Goal: Task Accomplishment & Management: Complete application form

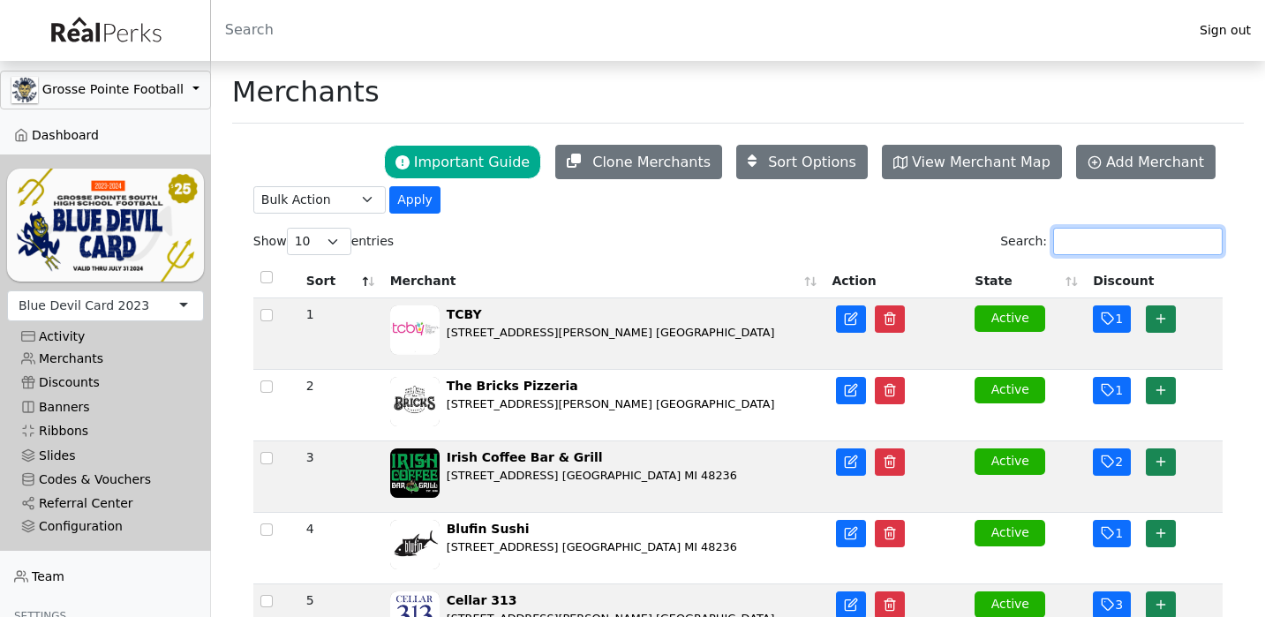
click at [1080, 240] on input "Search:" at bounding box center [1137, 241] width 169 height 27
click at [1092, 164] on link "Add Merchant" at bounding box center [1145, 162] width 139 height 34
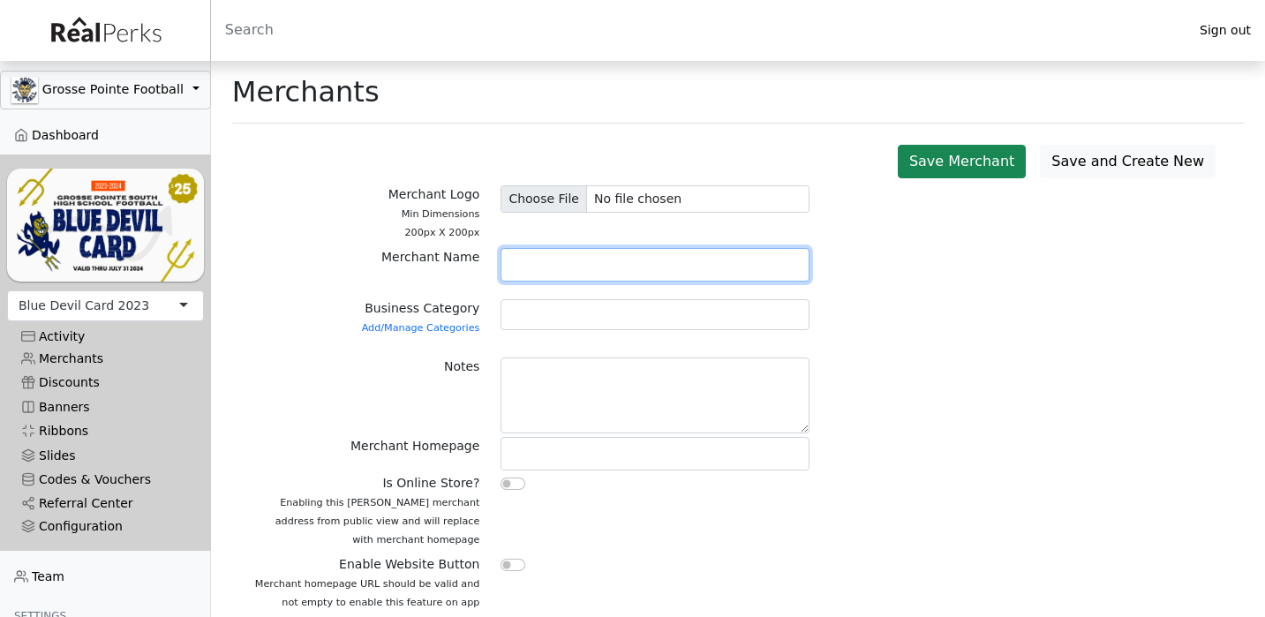
paste input "Golling Automotive Group"
click at [576, 264] on input "Golling Automotive Group" at bounding box center [654, 265] width 309 height 34
type input "[PERSON_NAME] Auto Group"
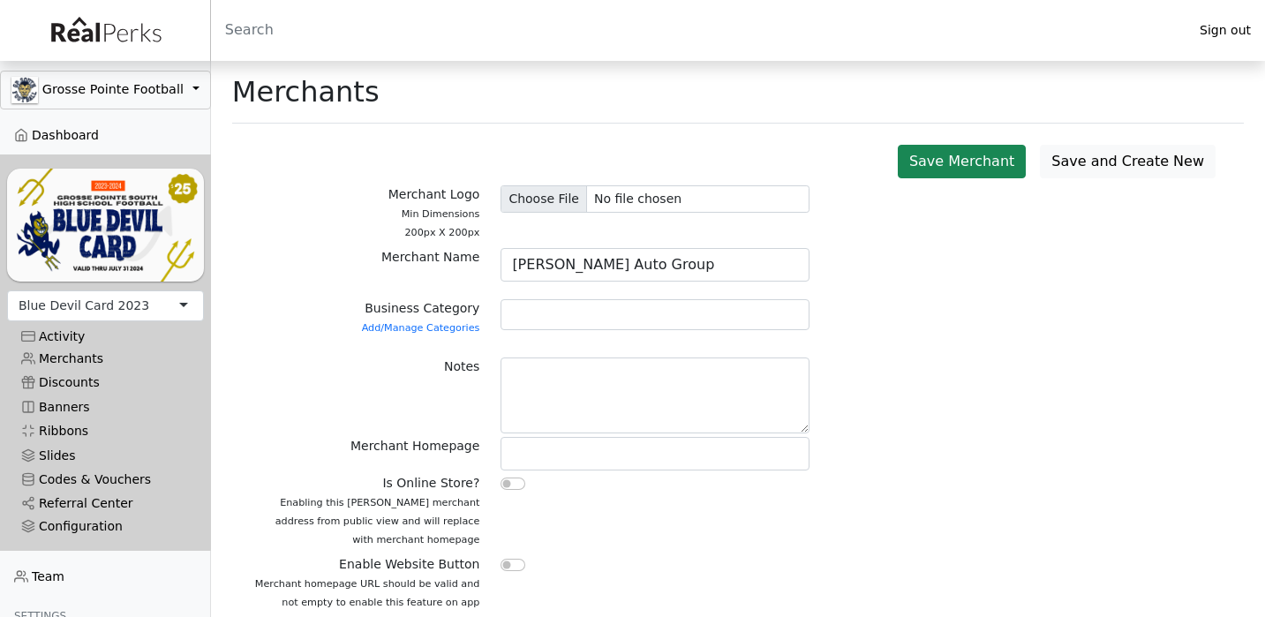
click at [553, 307] on div at bounding box center [654, 314] width 309 height 31
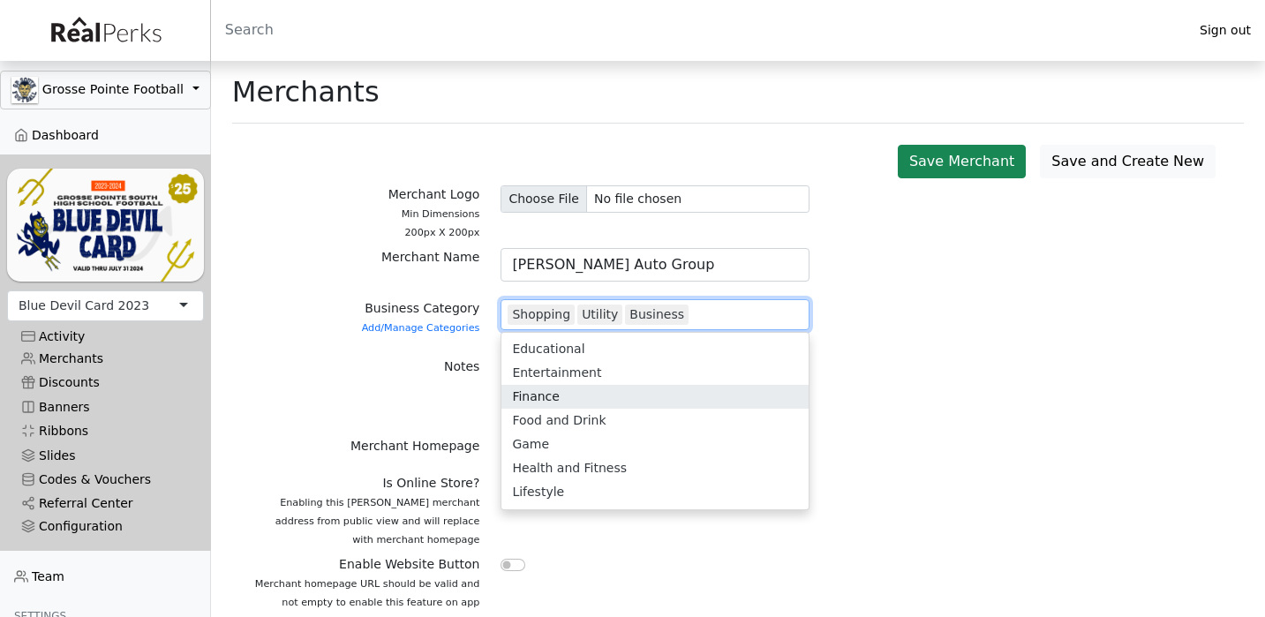
click at [385, 437] on label "Merchant Homepage" at bounding box center [414, 446] width 129 height 19
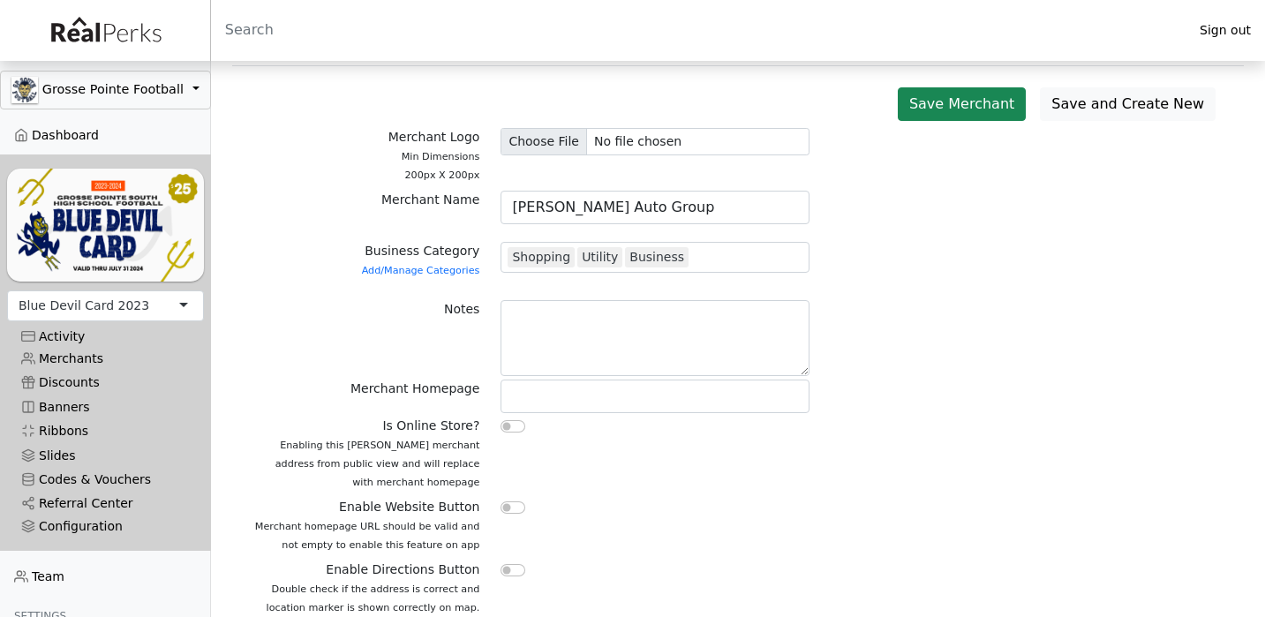
scroll to position [59, 0]
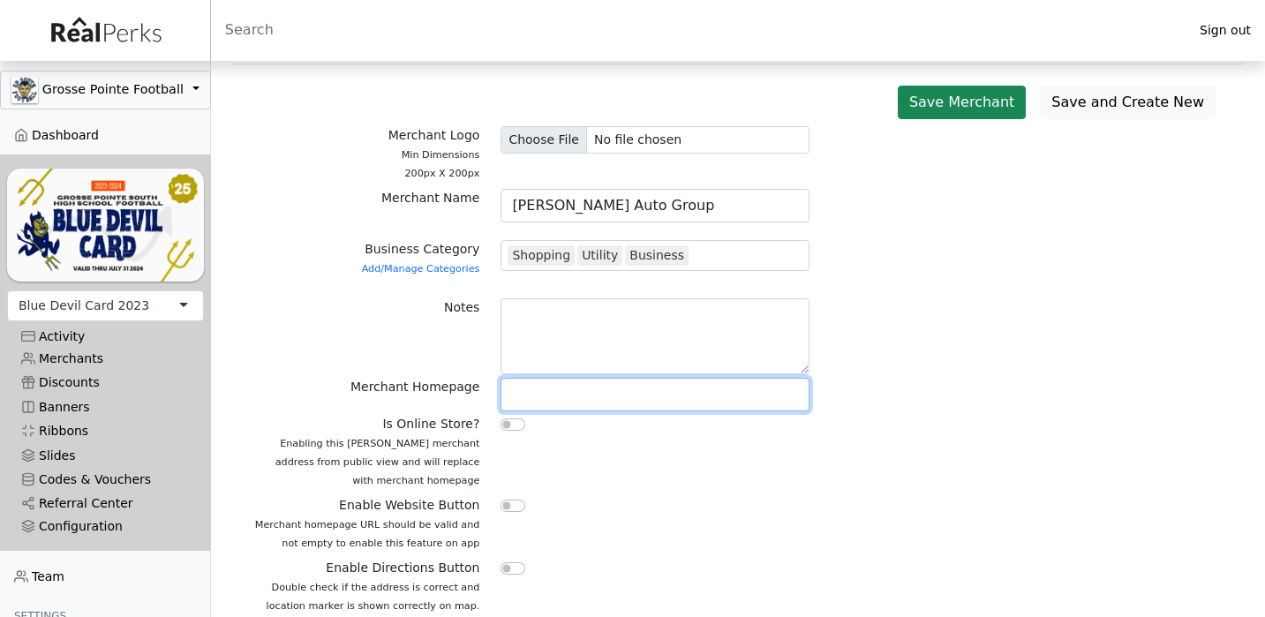
paste input "https://www.gollinggrossepointe.com"
type input "https://www.gollinggrossepointe.com"
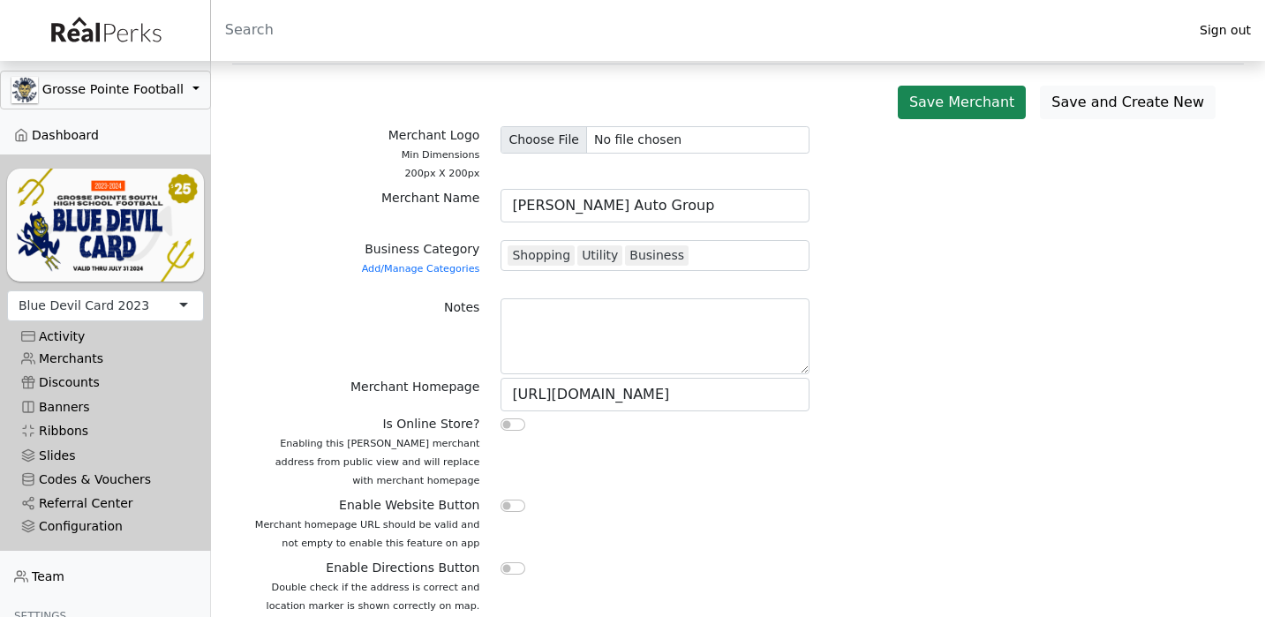
click at [502, 504] on input "checkbox" at bounding box center [512, 506] width 25 height 12
checkbox input "true"
click at [508, 564] on input "checkbox" at bounding box center [512, 568] width 25 height 12
checkbox input "true"
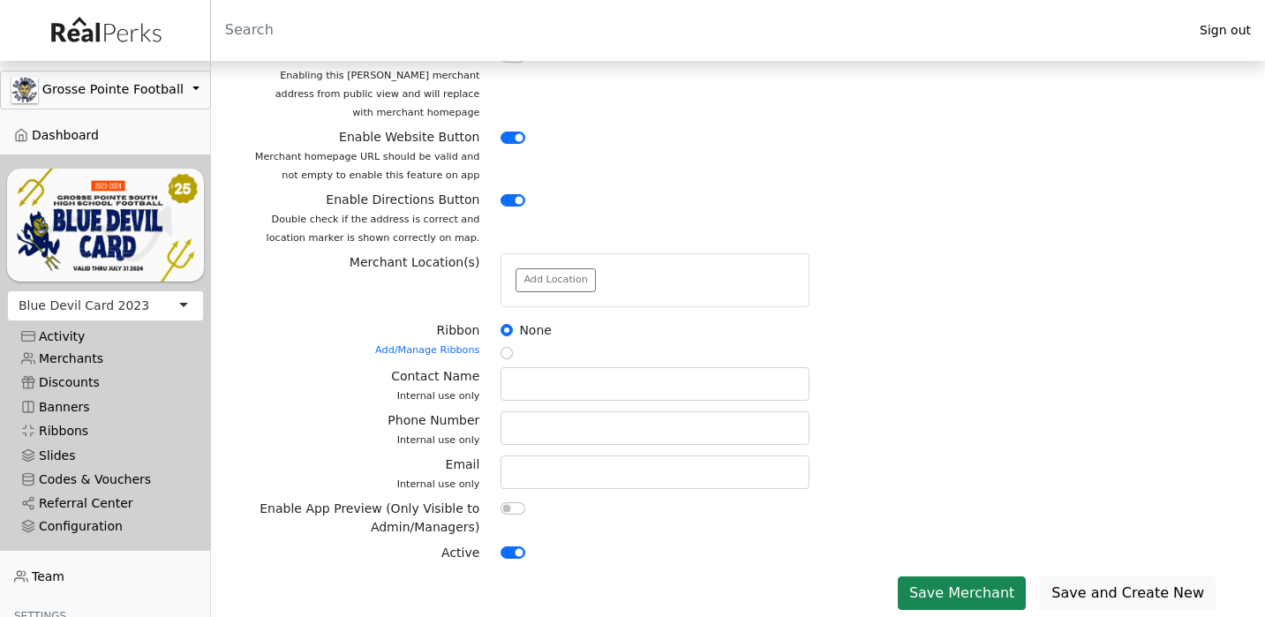
scroll to position [426, 0]
click at [575, 271] on button "Add Location" at bounding box center [555, 281] width 80 height 24
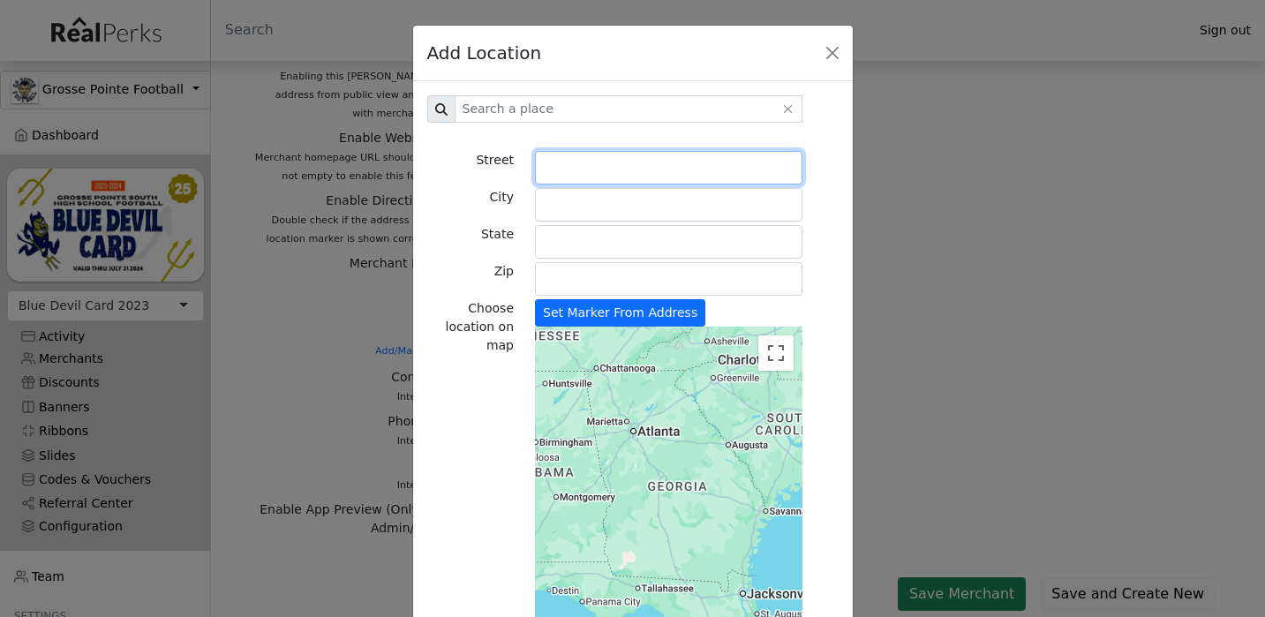
paste input "18001 Mack"
type input "18001 Mack Avenue"
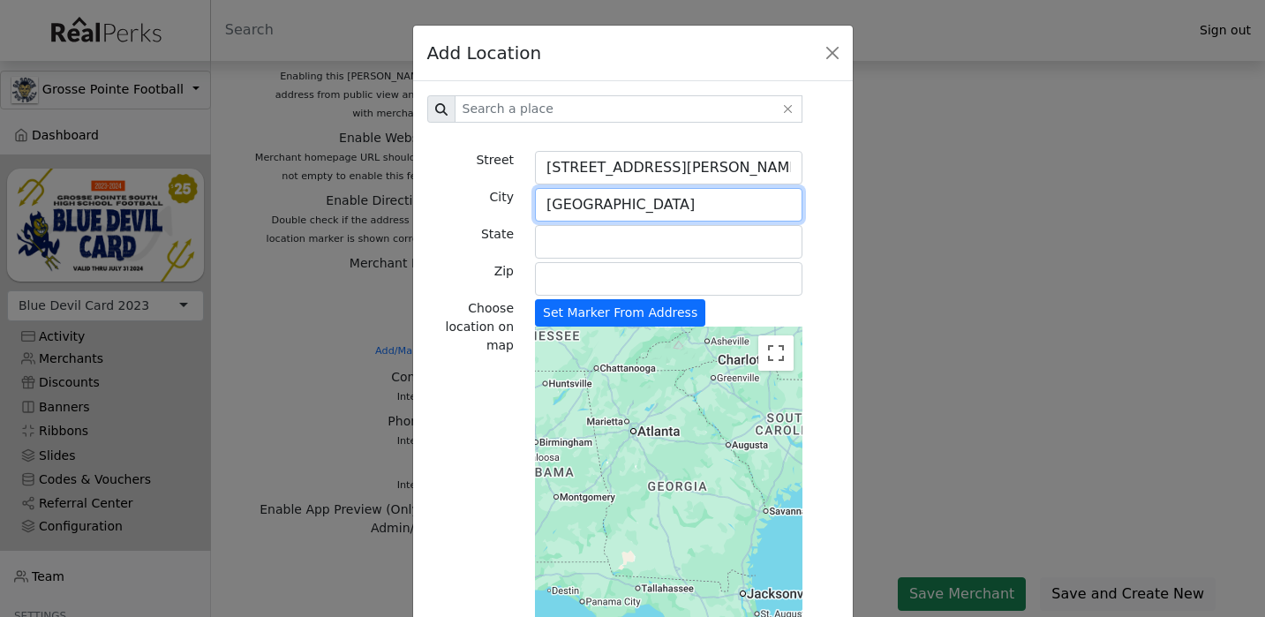
type input "Detroit"
type input "MI"
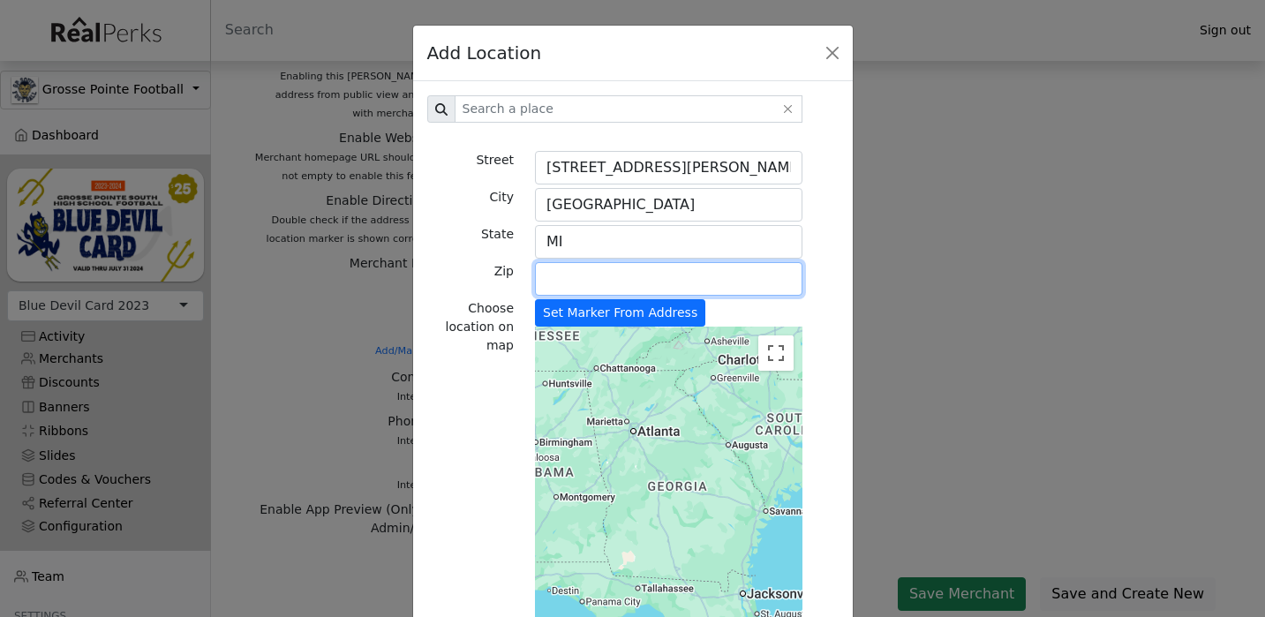
paste input "48224"
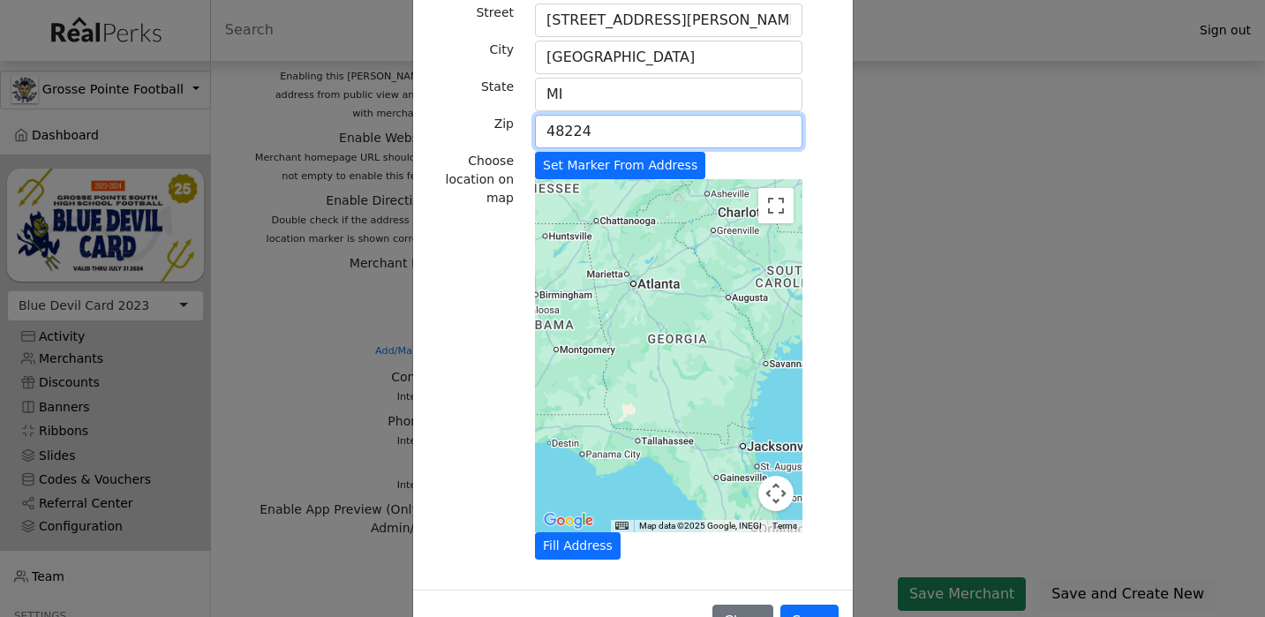
scroll to position [126, 0]
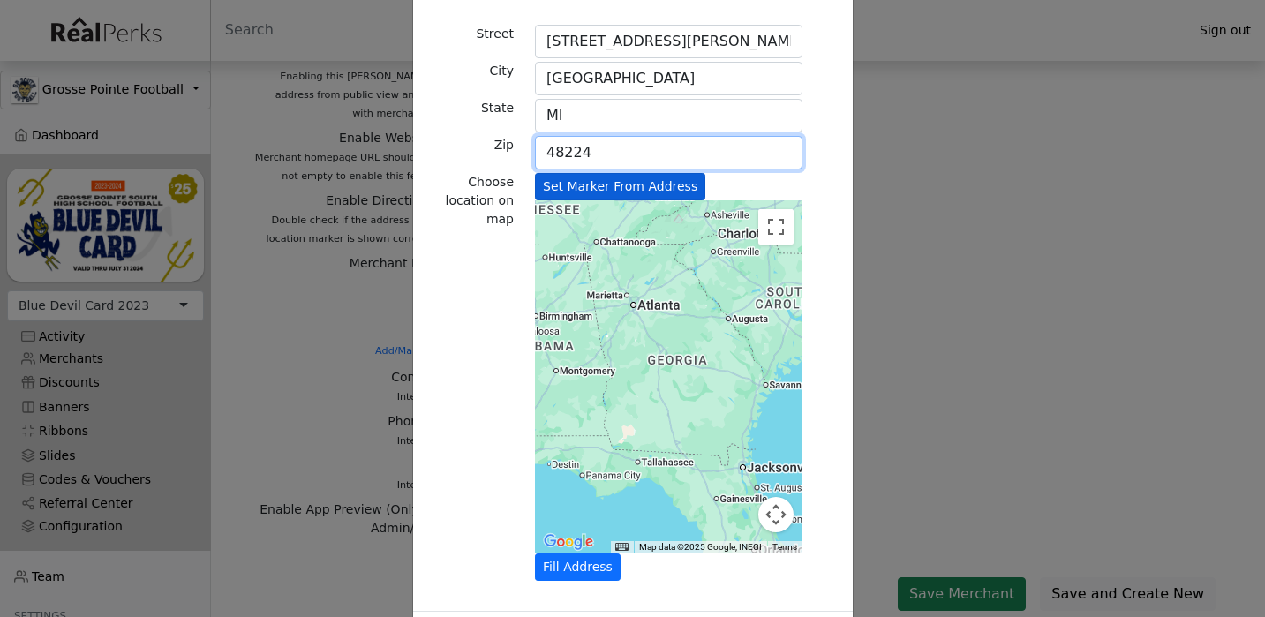
type input "48224"
click at [681, 199] on button "Set Marker From Address" at bounding box center [620, 186] width 170 height 27
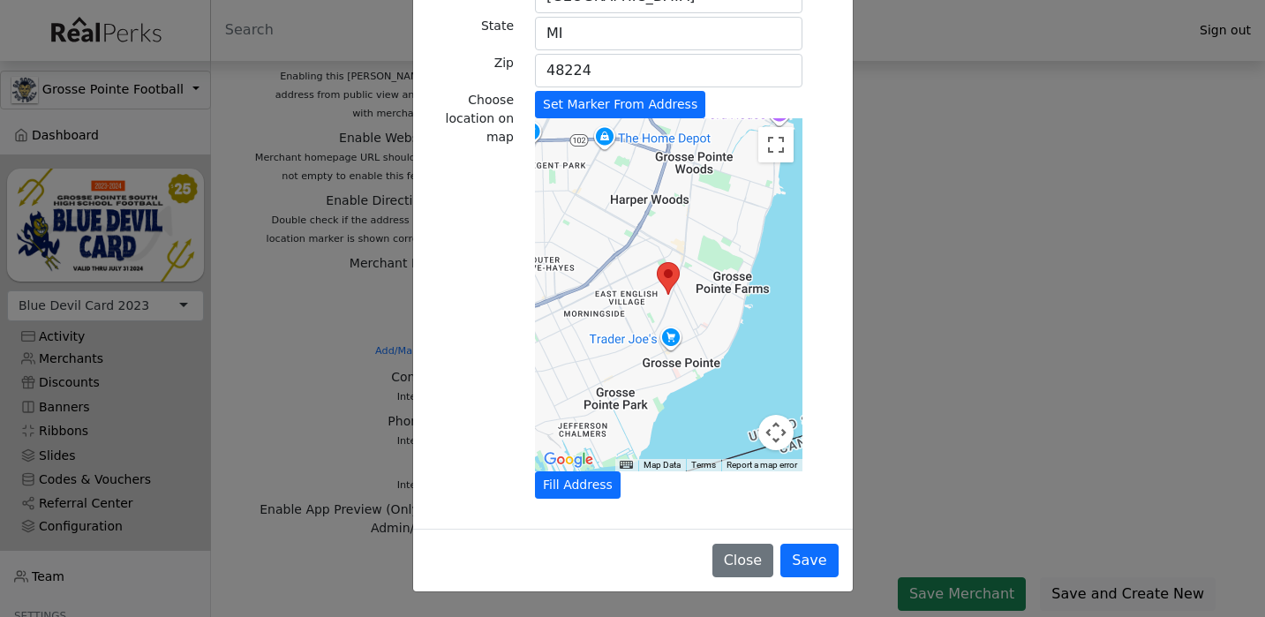
scroll to position [208, 0]
click at [808, 564] on button "Save" at bounding box center [808, 561] width 57 height 34
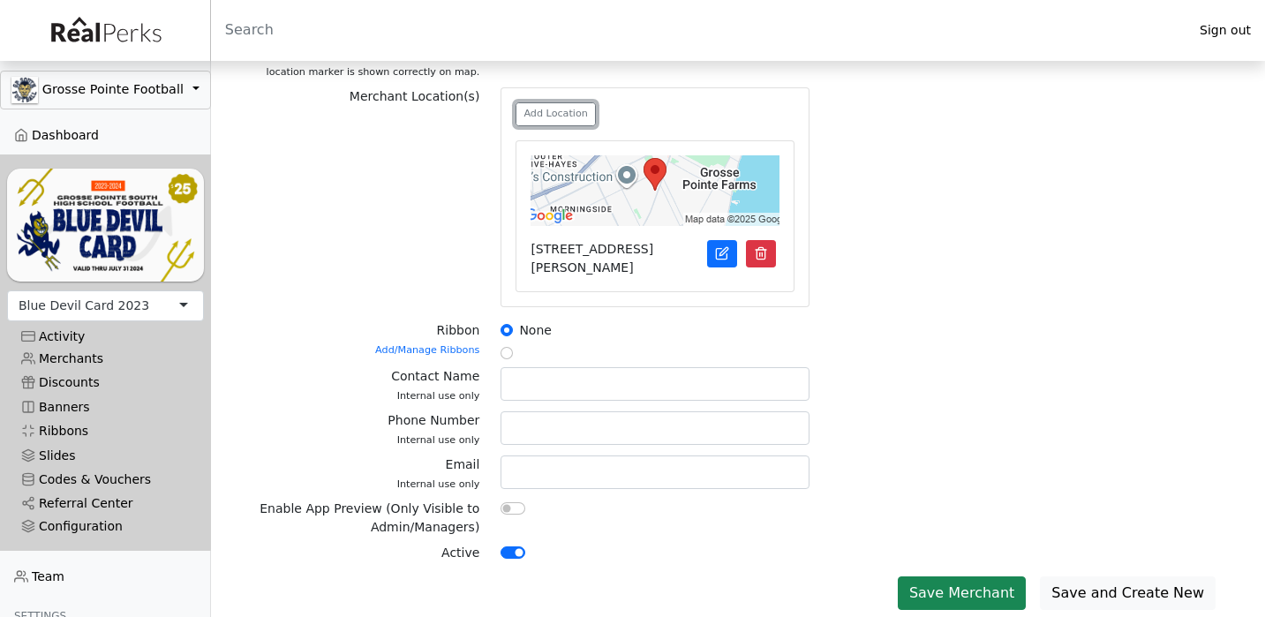
scroll to position [592, 0]
click at [972, 592] on button "Save Merchant" at bounding box center [962, 594] width 128 height 34
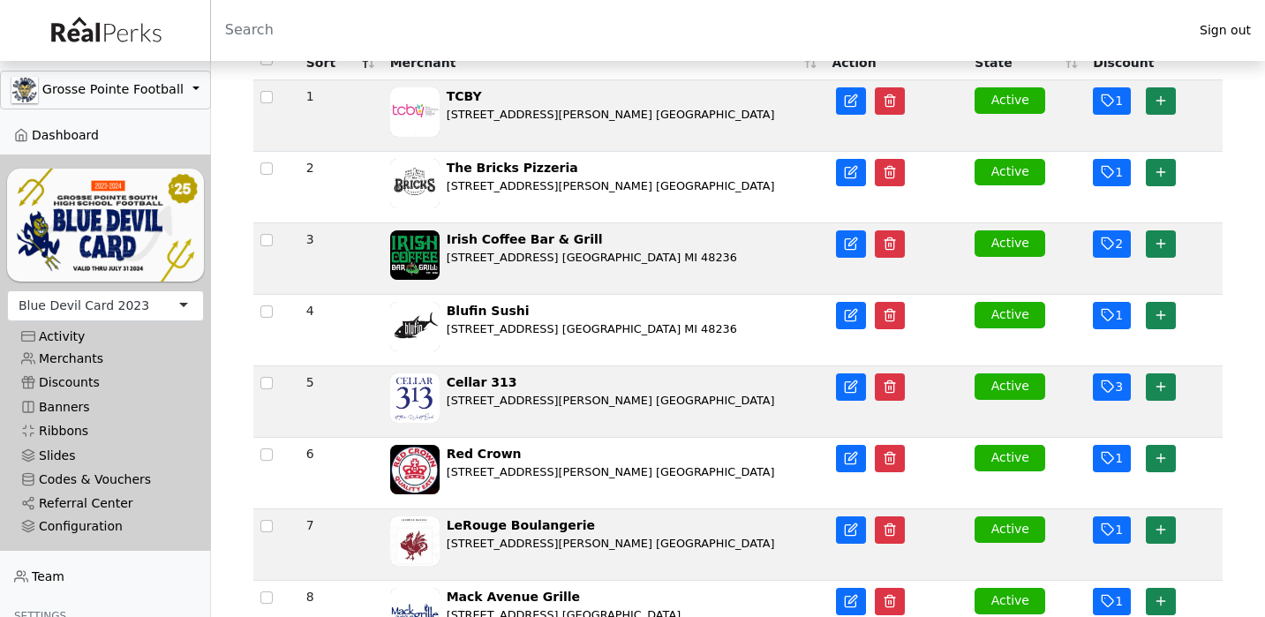
scroll to position [164, 0]
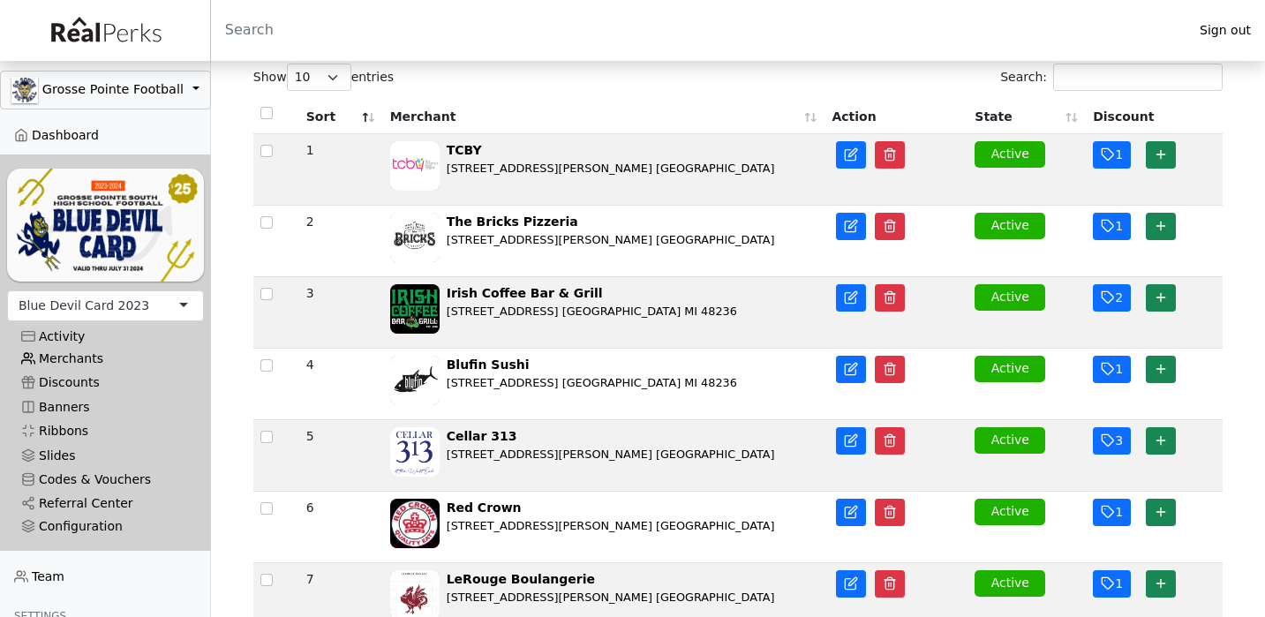
click at [88, 353] on link "Merchants" at bounding box center [105, 359] width 197 height 24
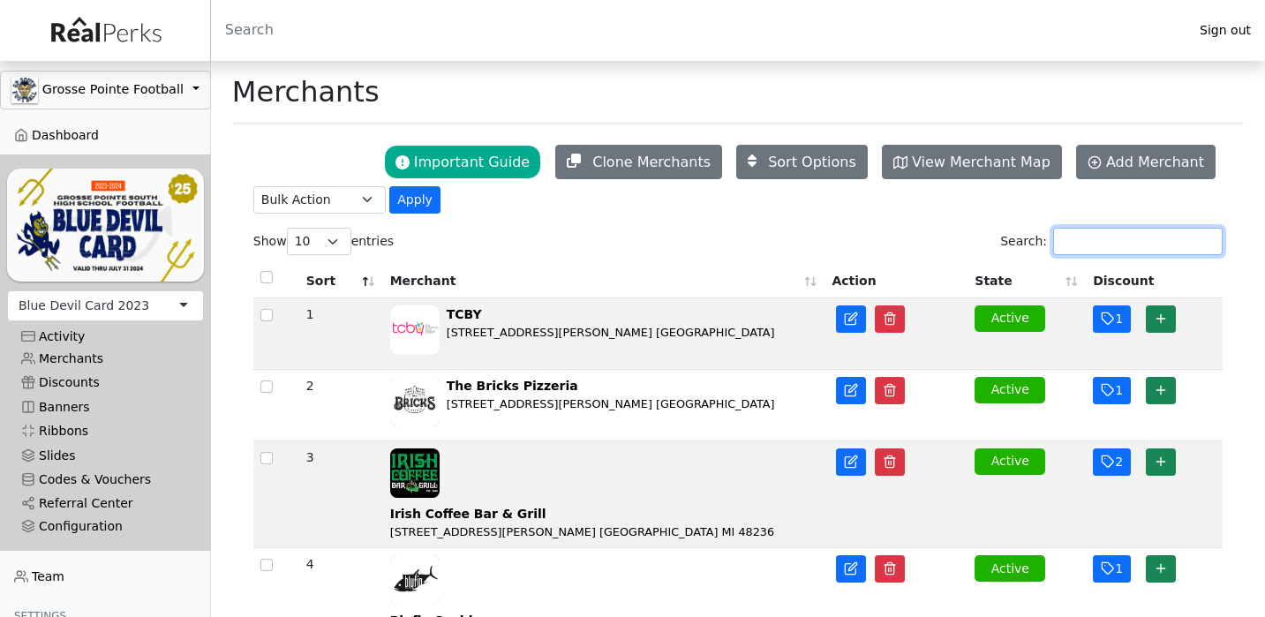
click at [1086, 243] on input "Search:" at bounding box center [1137, 241] width 169 height 27
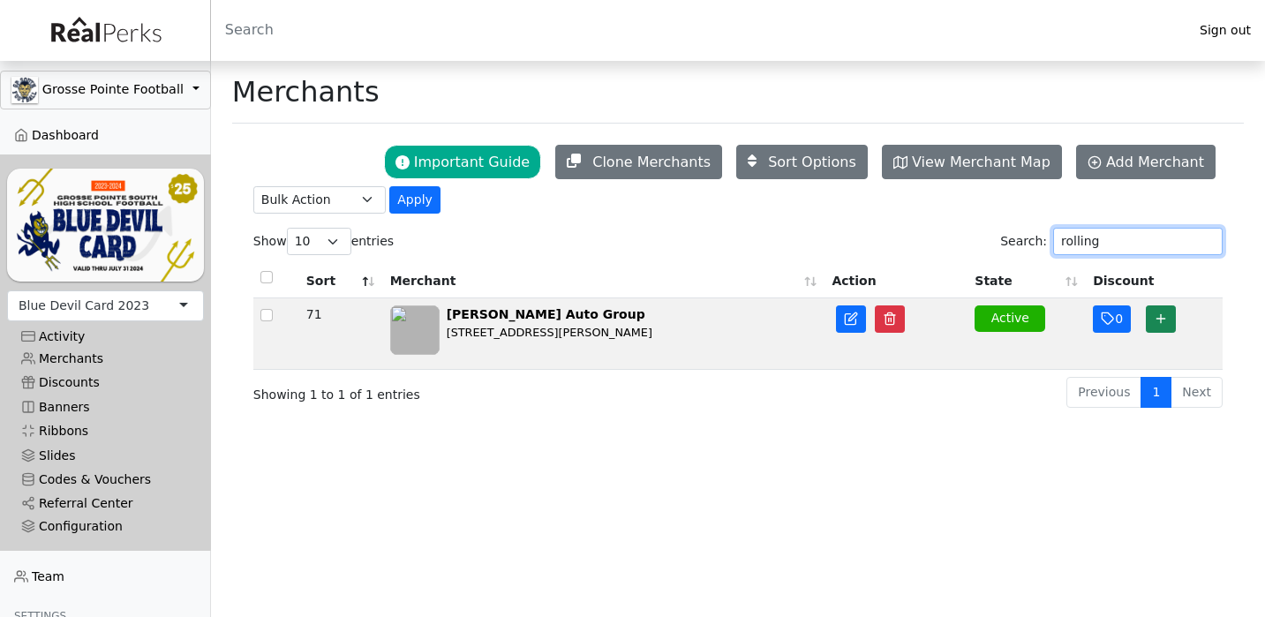
type input "rolling"
drag, startPoint x: 1086, startPoint y: 243, endPoint x: 153, endPoint y: 313, distance: 936.5
click at [153, 313] on div "Blue Devil Card 2023" at bounding box center [105, 305] width 197 height 31
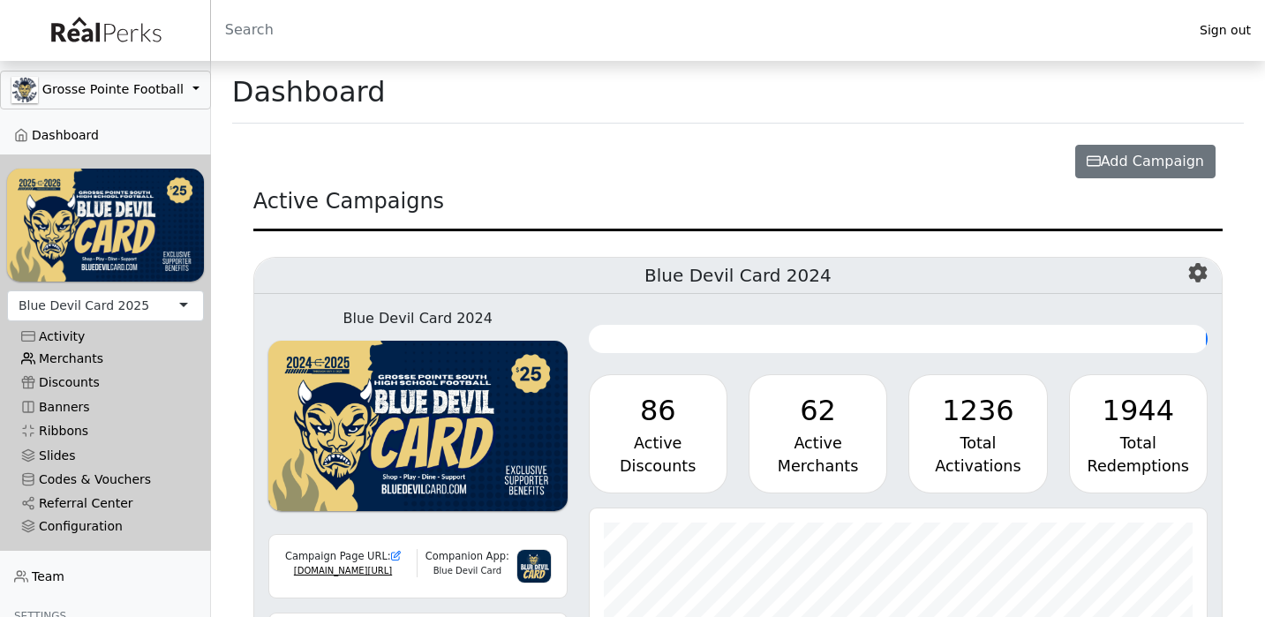
scroll to position [203, 618]
click at [110, 356] on link "Merchants" at bounding box center [105, 359] width 197 height 24
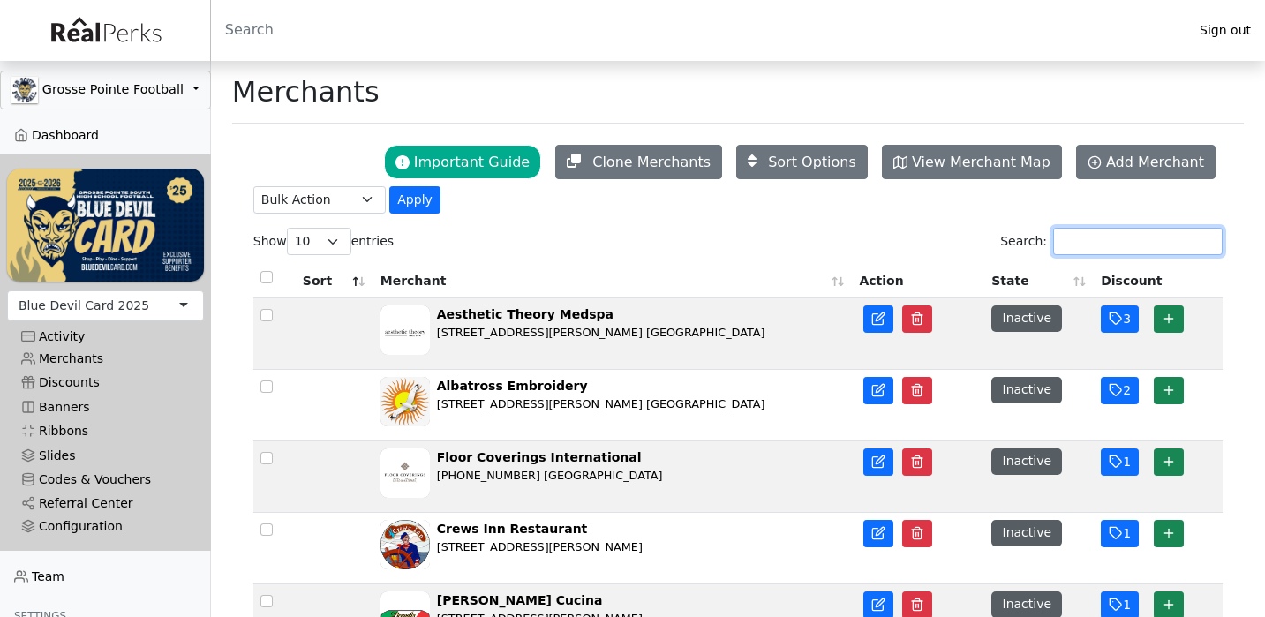
click at [1109, 244] on input "Search:" at bounding box center [1137, 241] width 169 height 27
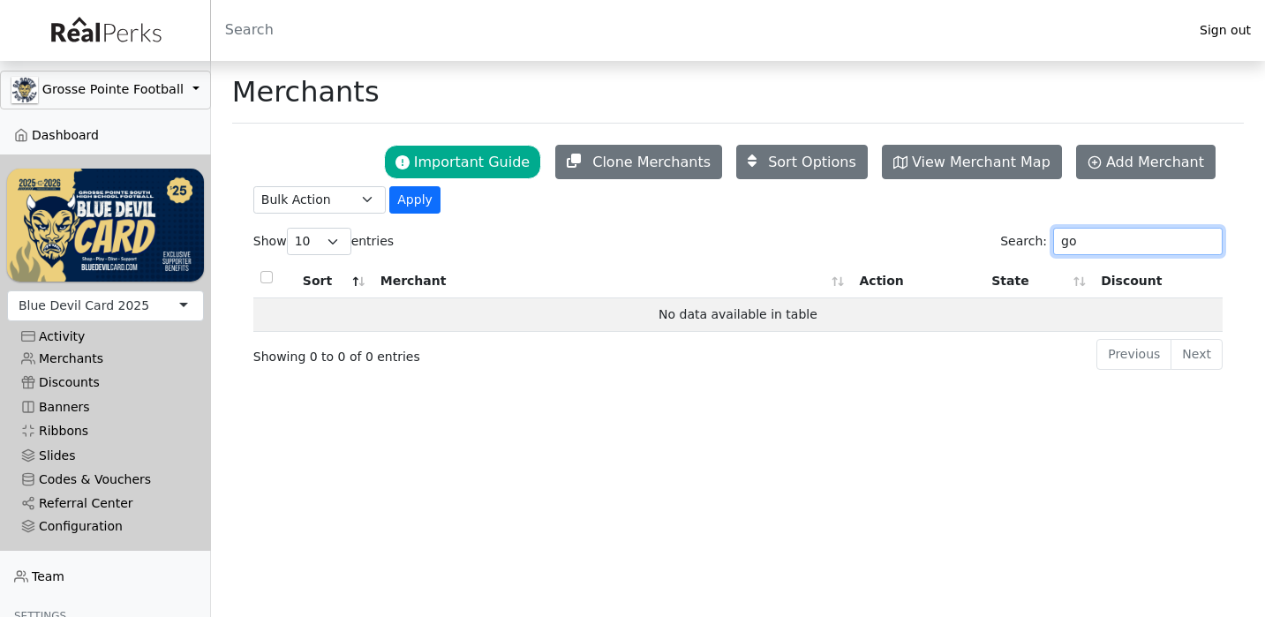
type input "g"
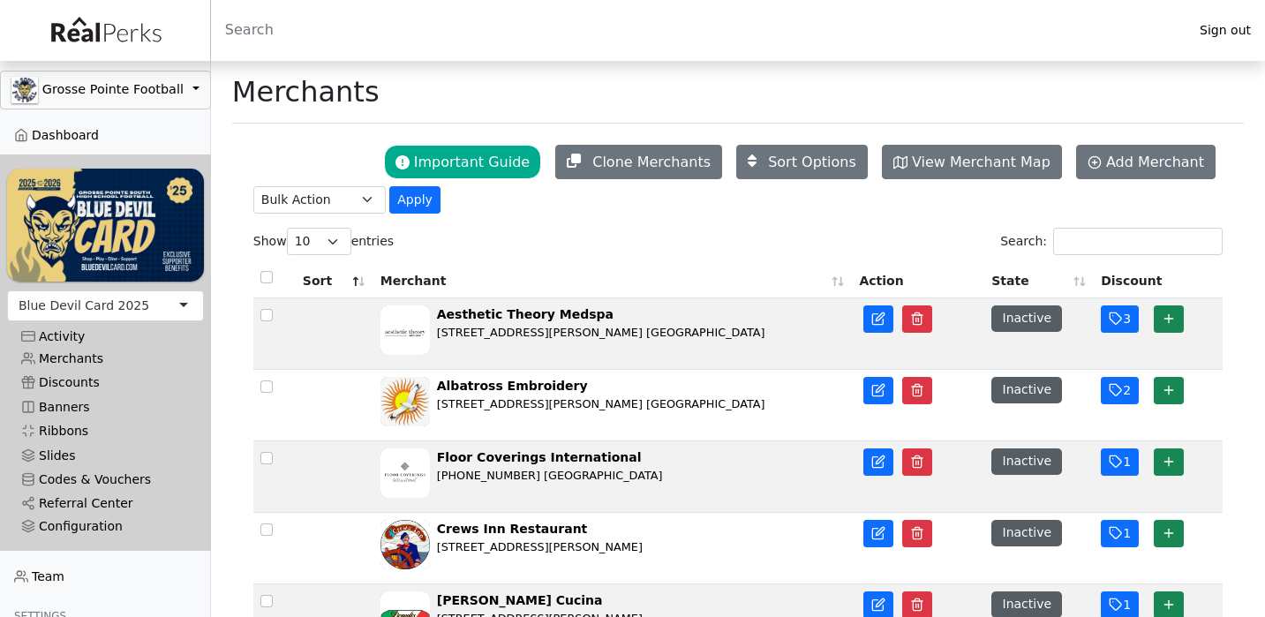
click at [159, 307] on div "Blue Devil Card 2025" at bounding box center [105, 305] width 197 height 31
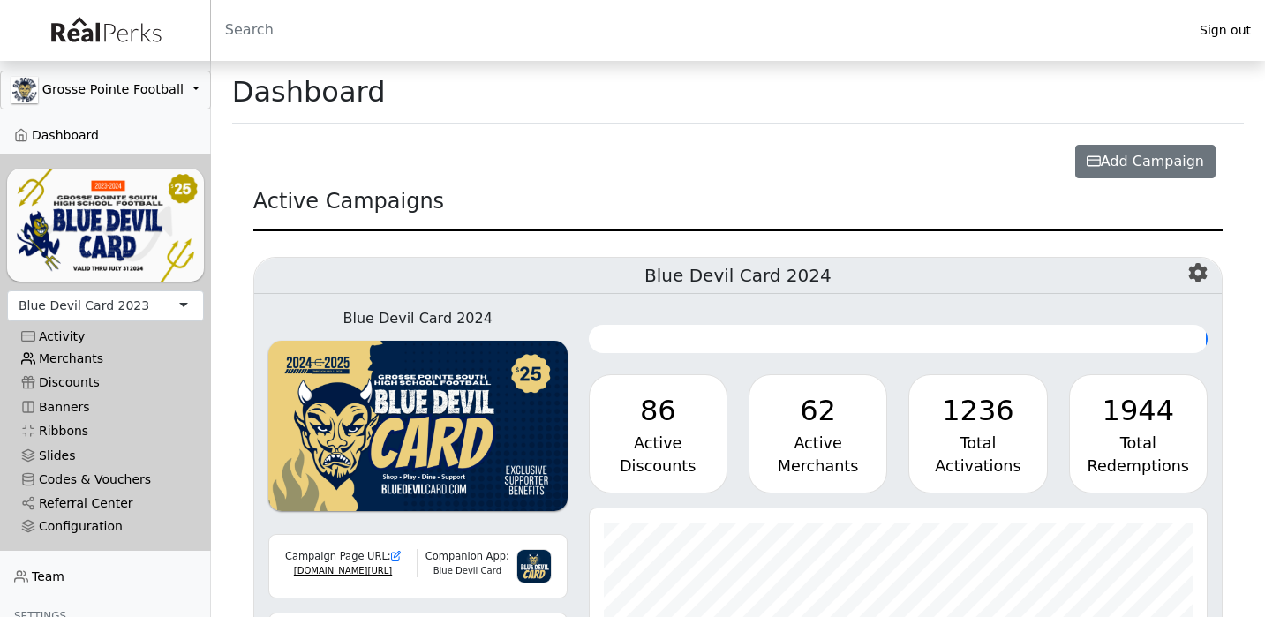
click at [109, 357] on link "Merchants" at bounding box center [105, 359] width 197 height 24
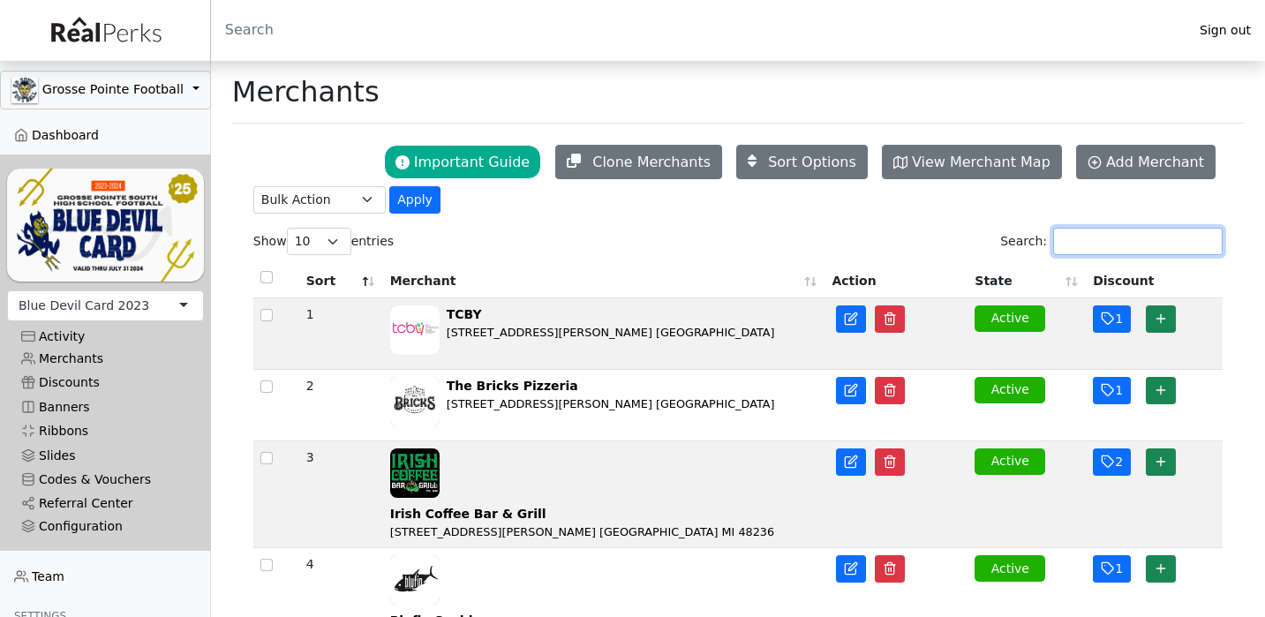
click at [1071, 251] on input "Search:" at bounding box center [1137, 241] width 169 height 27
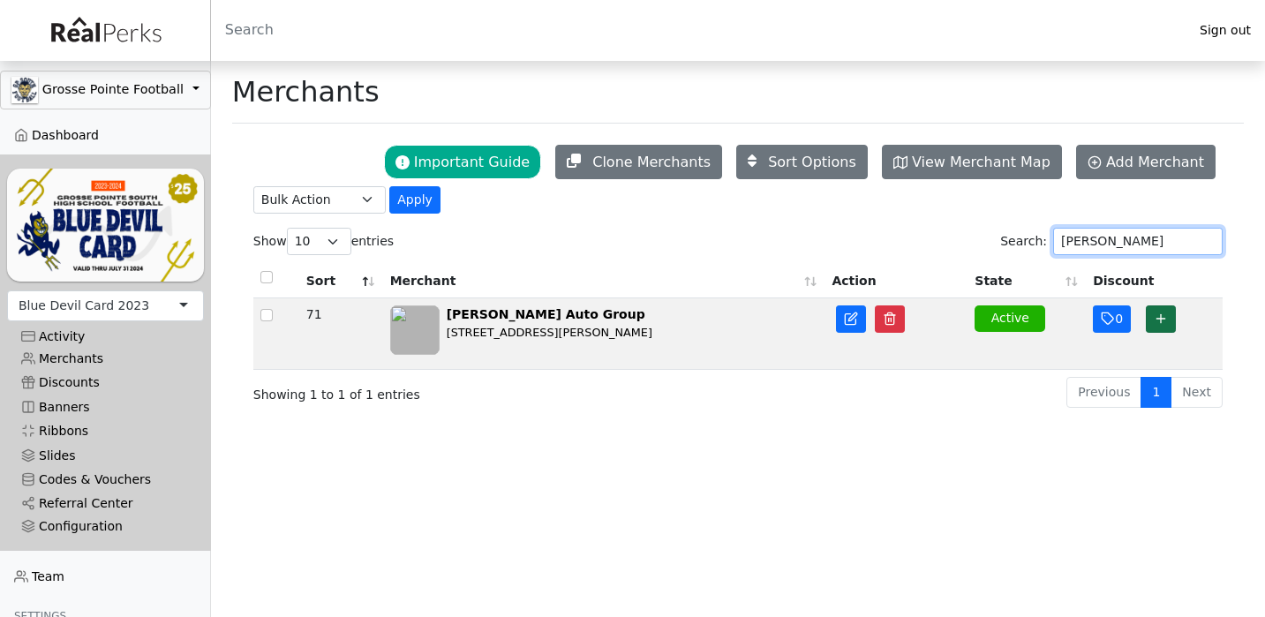
type input "golling"
click at [1168, 325] on icon "button" at bounding box center [1161, 319] width 14 height 14
click at [902, 323] on button "button" at bounding box center [890, 318] width 30 height 27
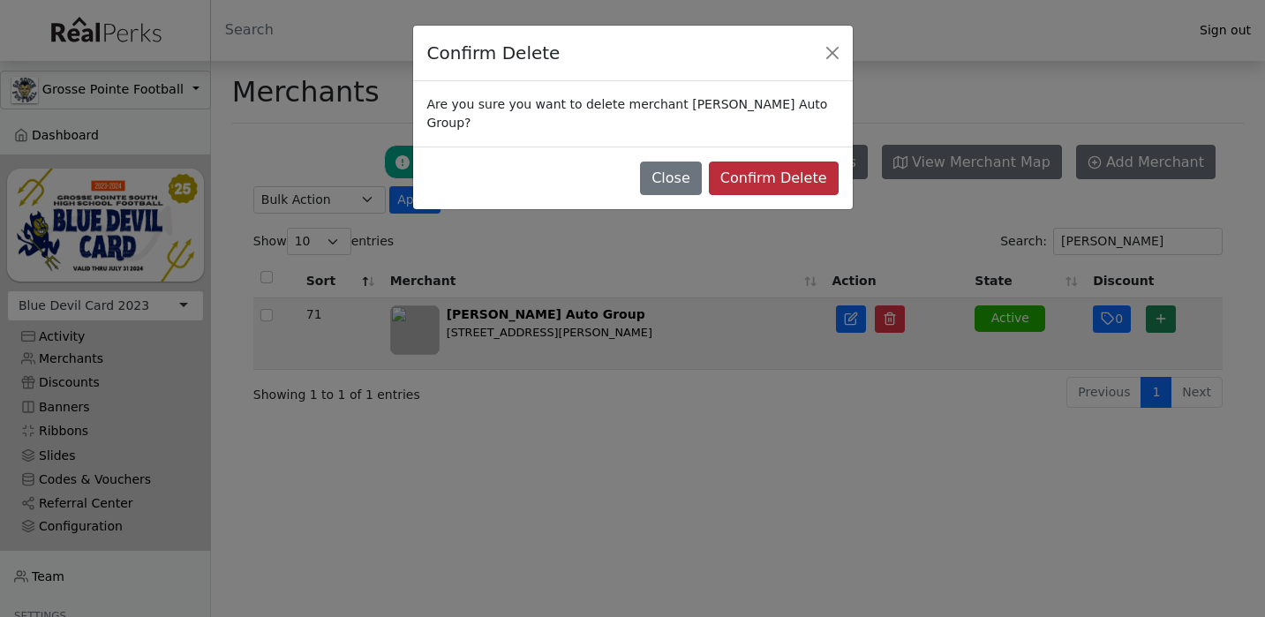
click at [806, 167] on button "Confirm Delete" at bounding box center [774, 179] width 130 height 34
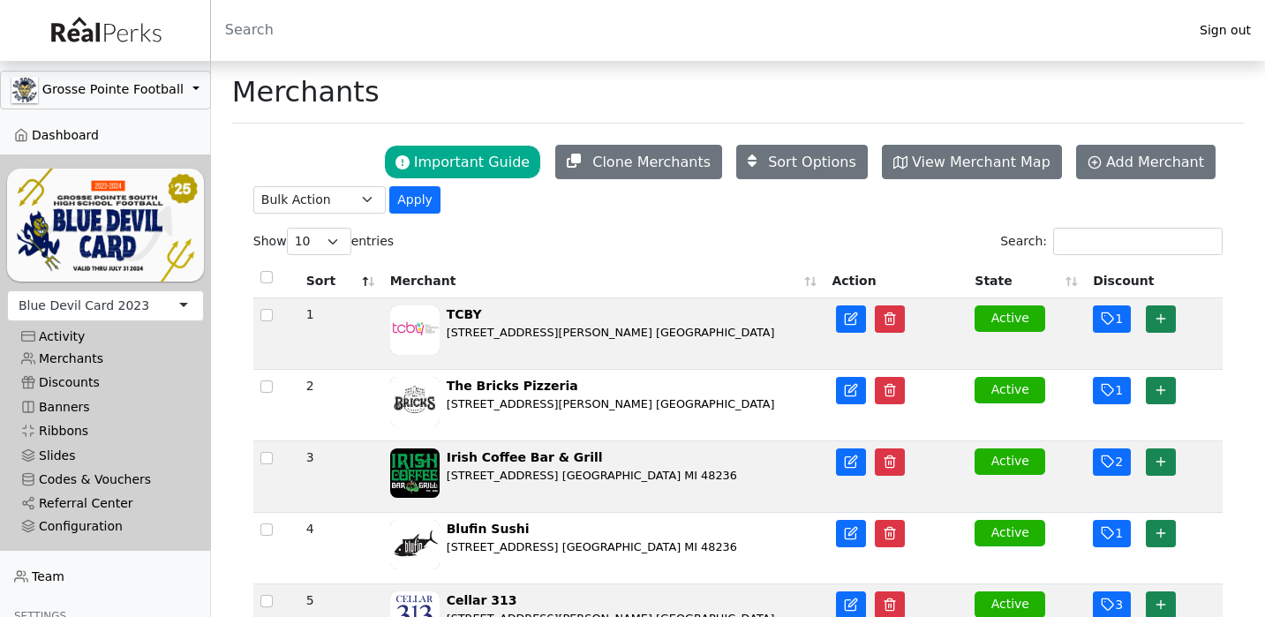
click at [97, 298] on div "Blue Devil Card 2023" at bounding box center [84, 306] width 131 height 19
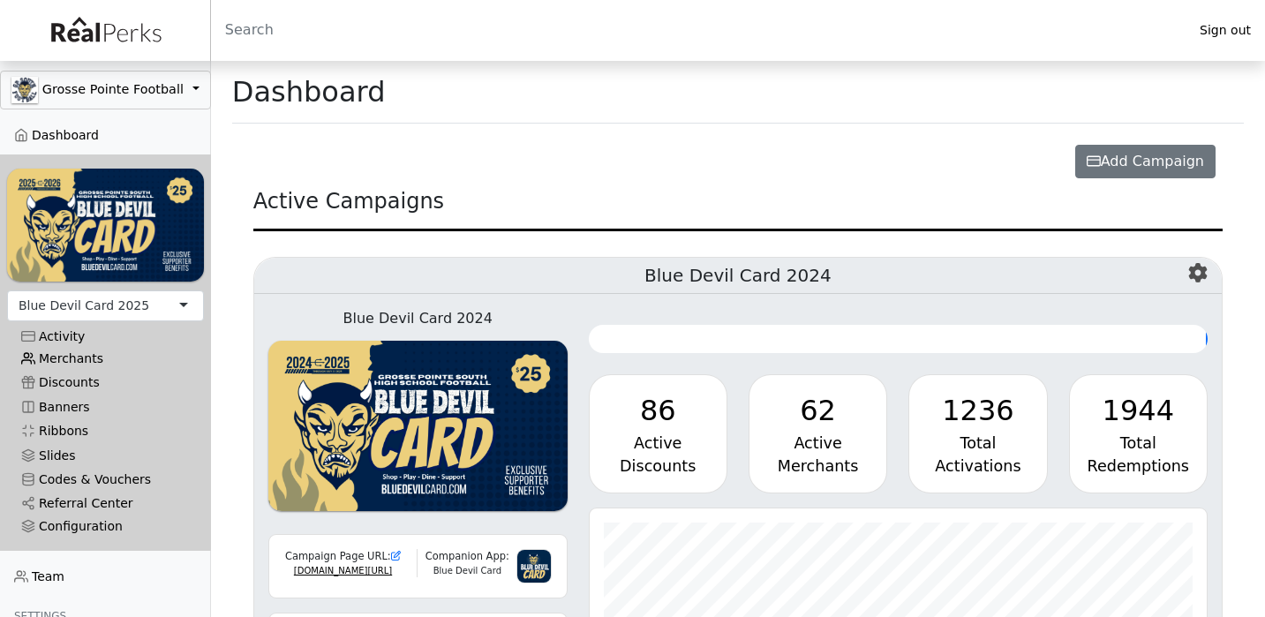
click at [71, 355] on link "Merchants" at bounding box center [105, 359] width 197 height 24
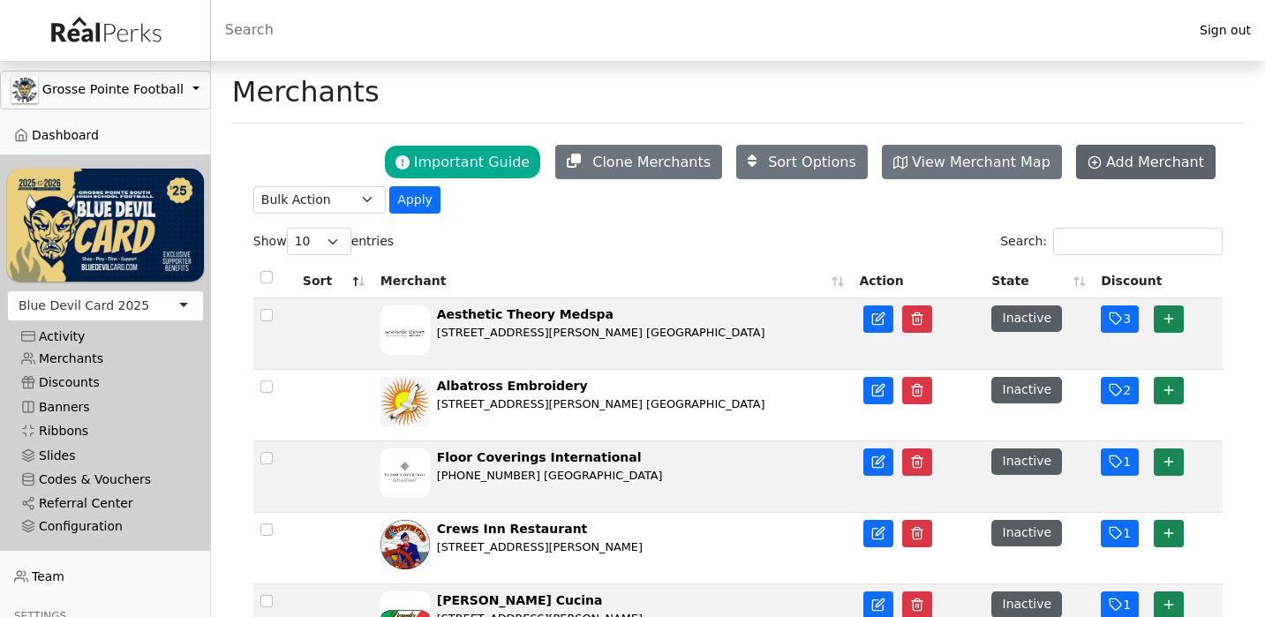
click at [1180, 149] on link "Add Merchant" at bounding box center [1145, 162] width 139 height 34
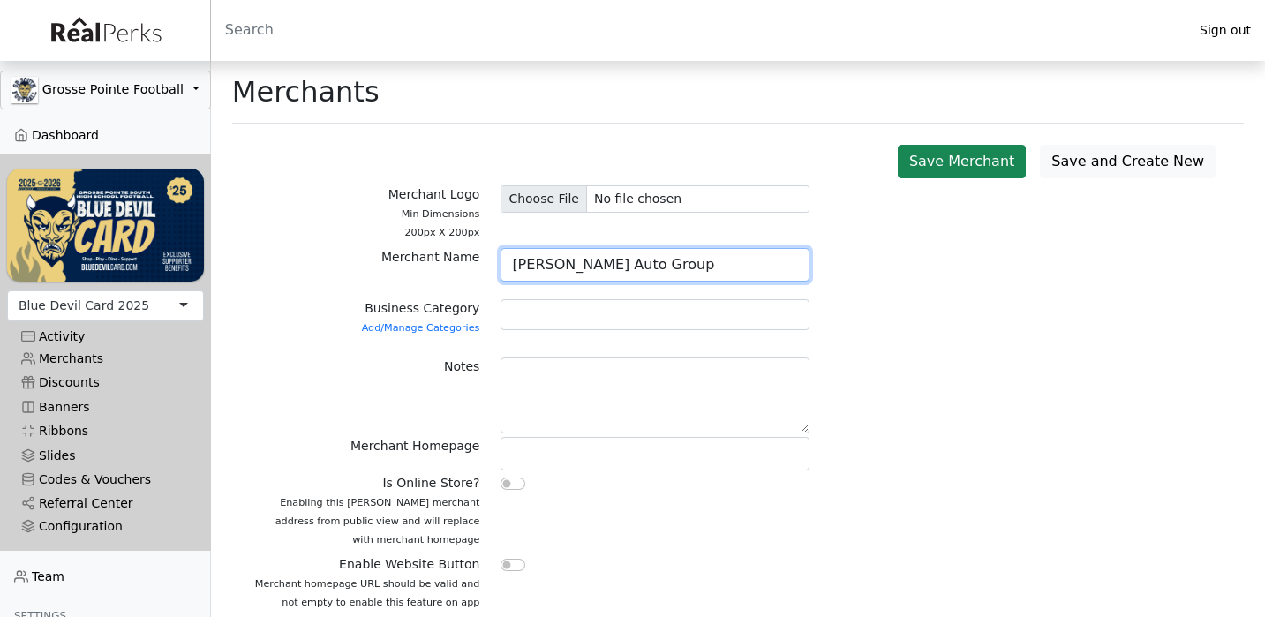
type input "[PERSON_NAME] Auto Group"
click at [509, 311] on div at bounding box center [654, 314] width 309 height 31
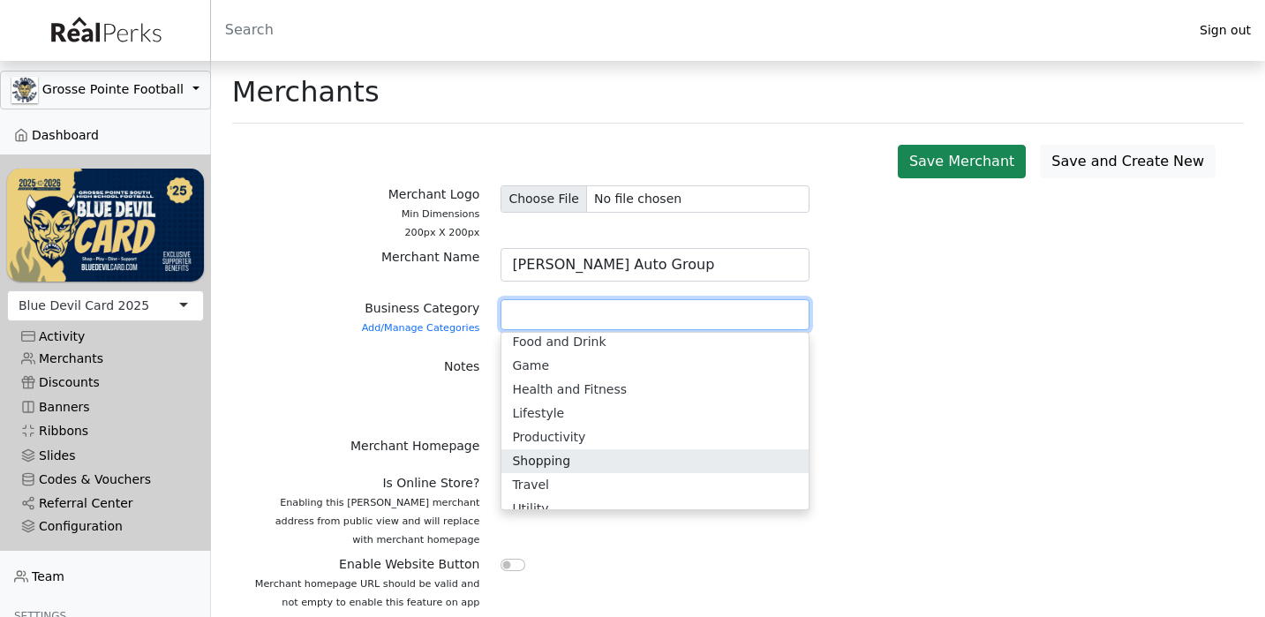
scroll to position [75, 0]
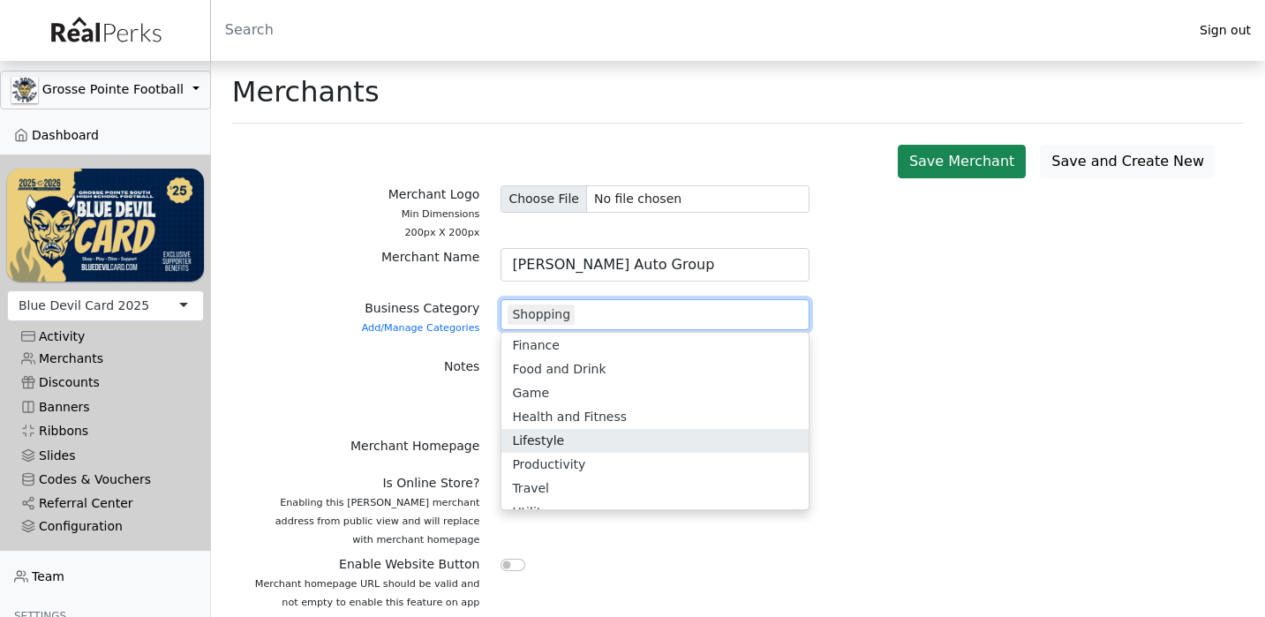
type input "u"
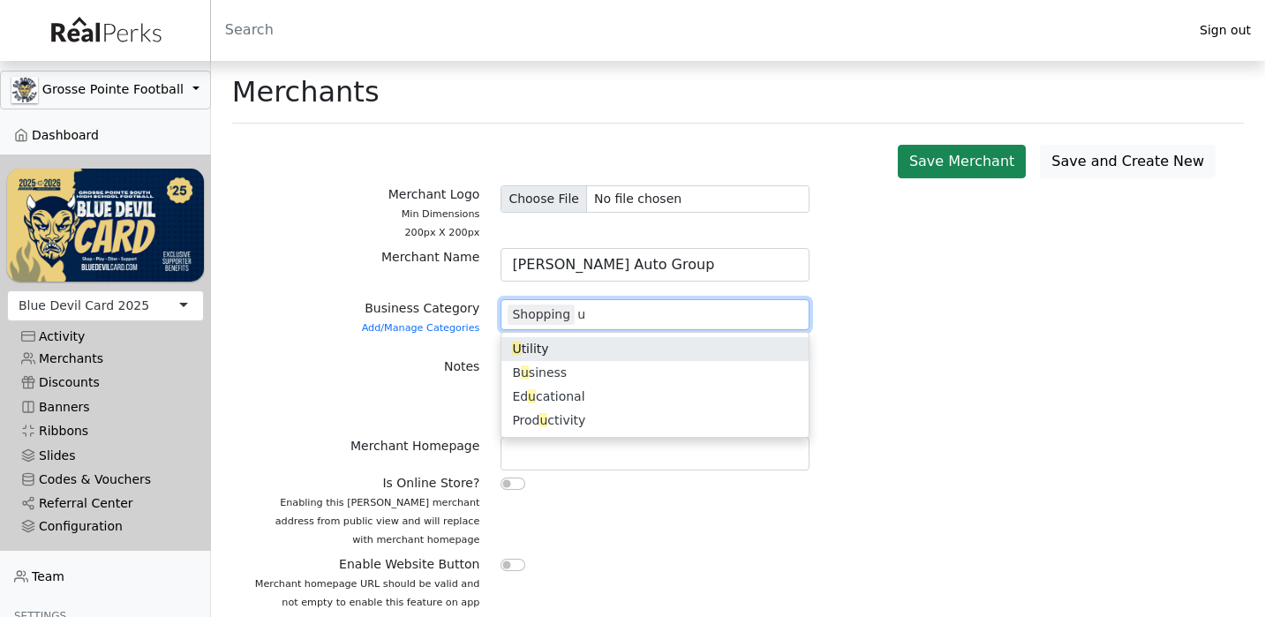
scroll to position [0, 0]
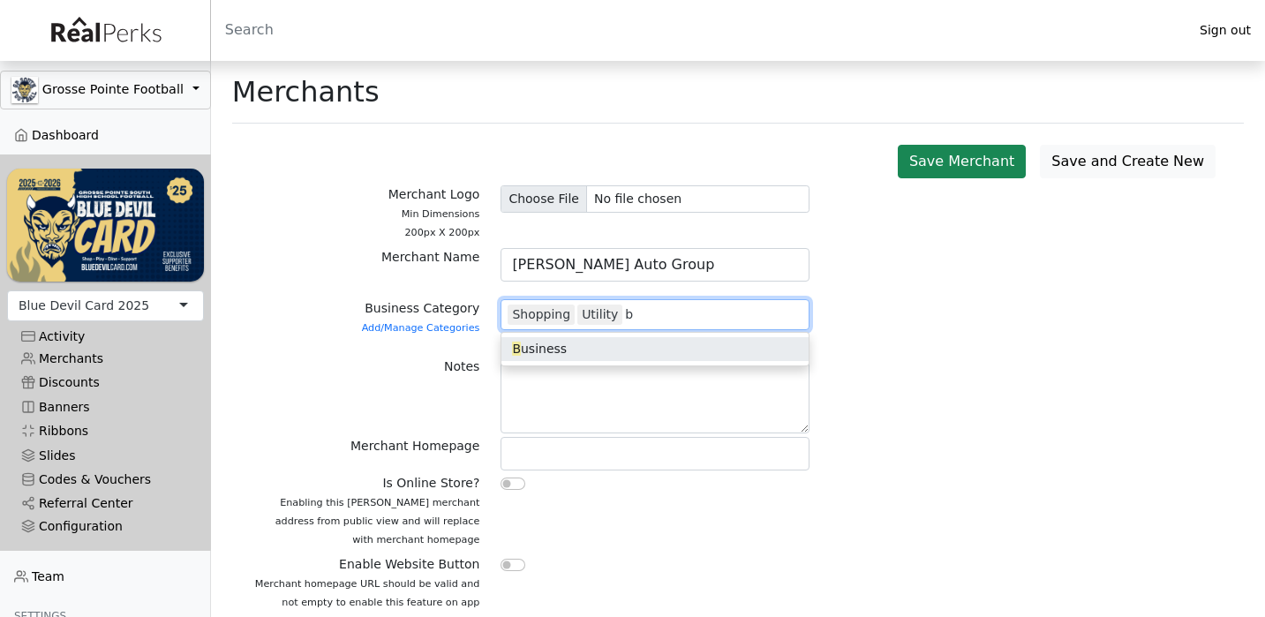
type input "bu"
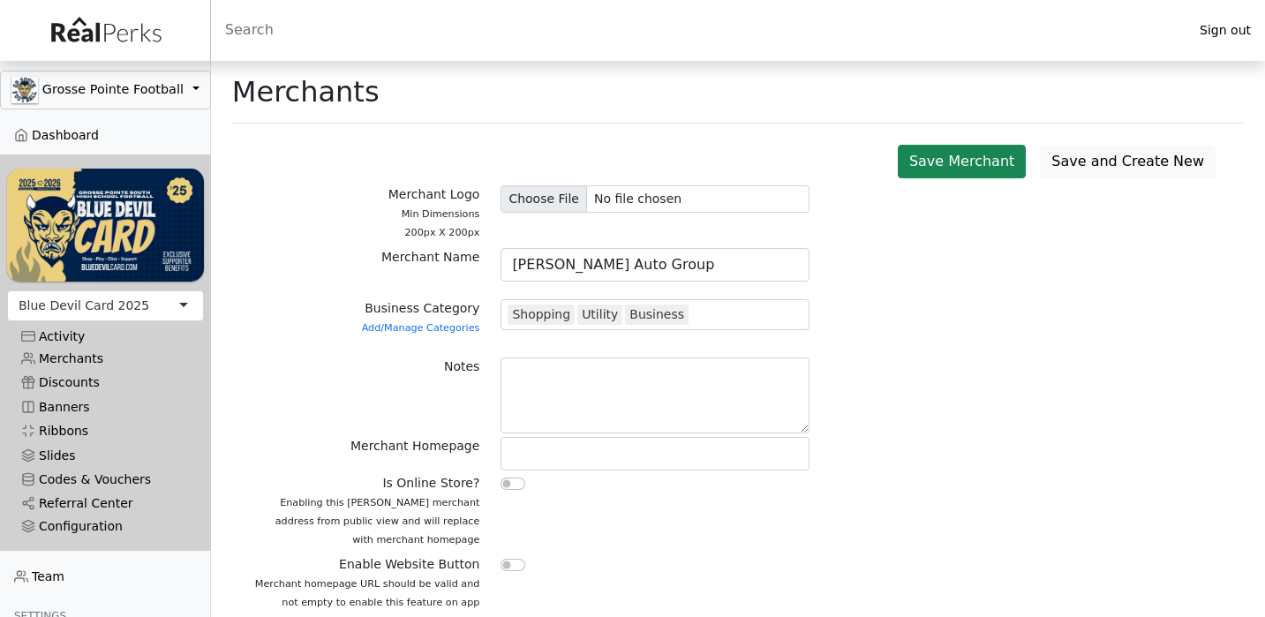
click at [430, 368] on div "Notes" at bounding box center [367, 396] width 248 height 79
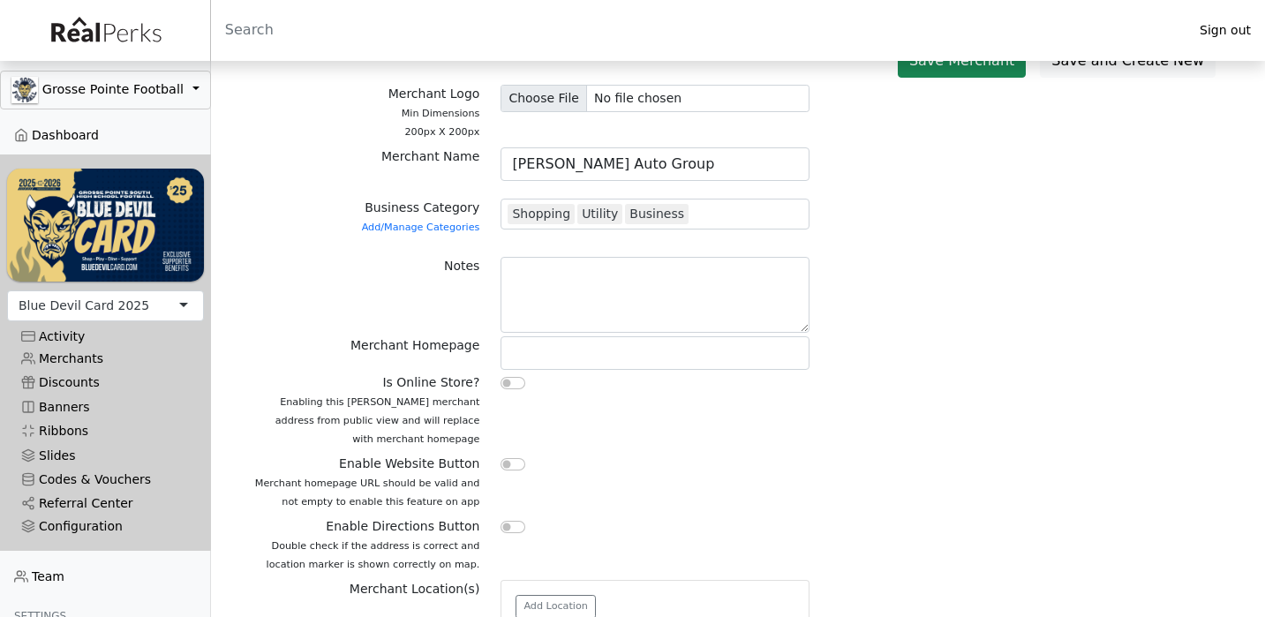
scroll to position [113, 0]
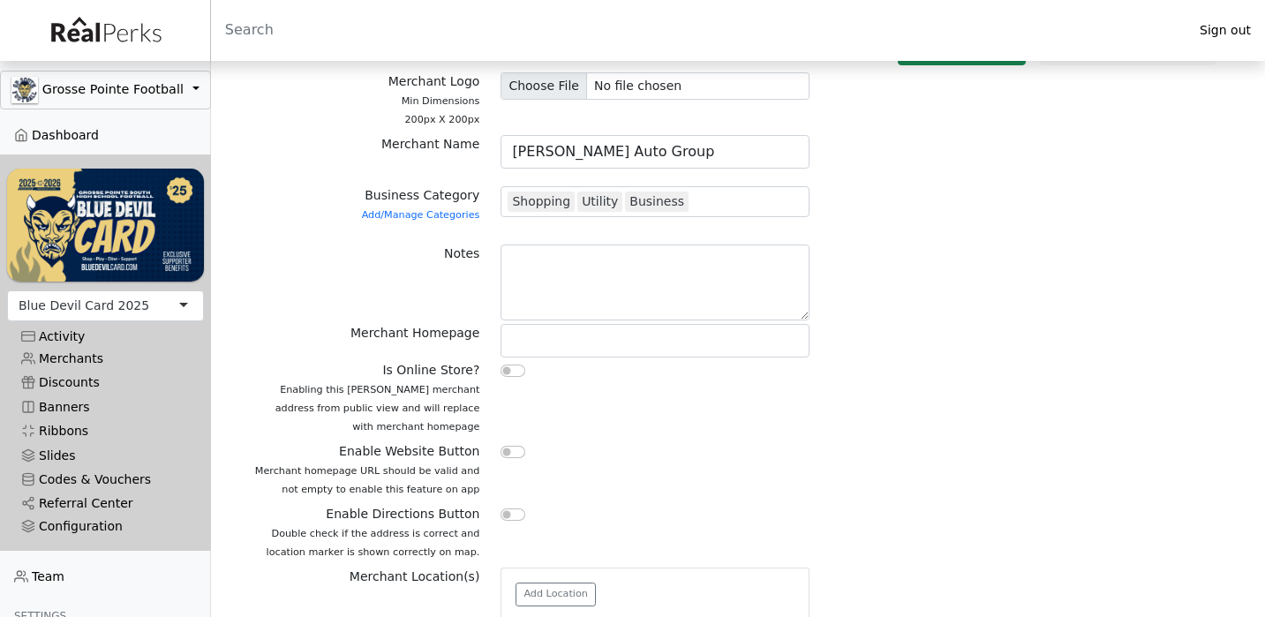
click at [513, 450] on input "checkbox" at bounding box center [512, 452] width 25 height 12
checkbox input "true"
click at [509, 514] on input "checkbox" at bounding box center [512, 514] width 25 height 12
checkbox input "true"
click at [535, 590] on button "Add Location" at bounding box center [555, 595] width 80 height 24
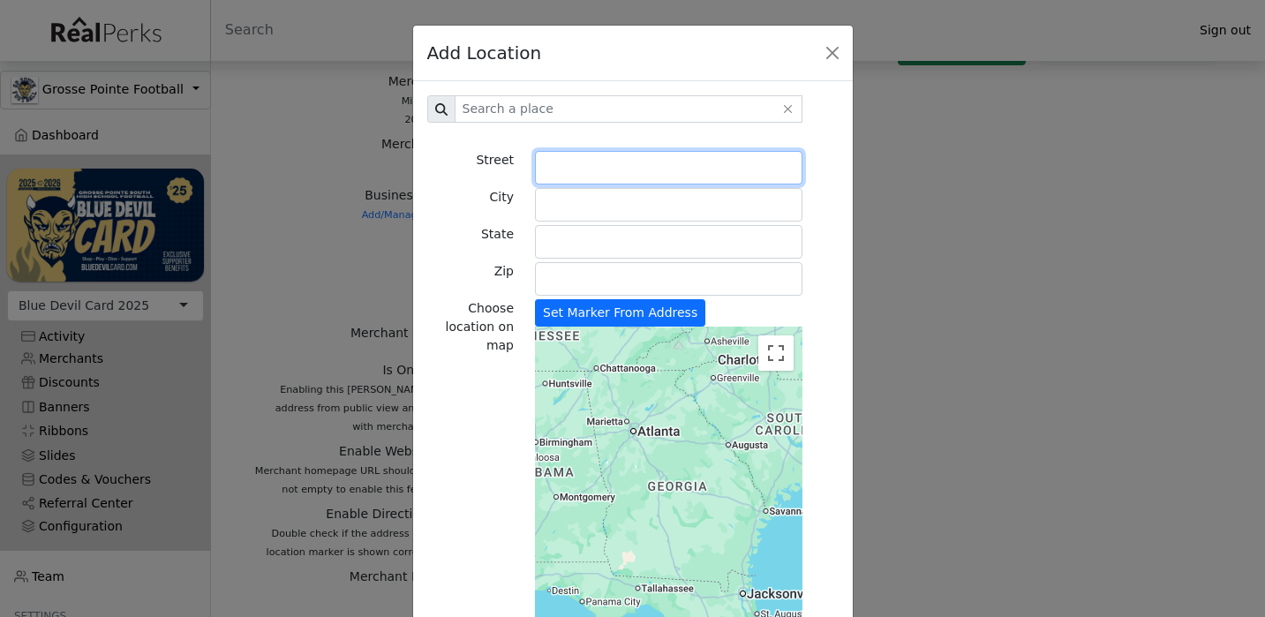
paste input "18001 Mack"
type input "18001 Mack Avenue"
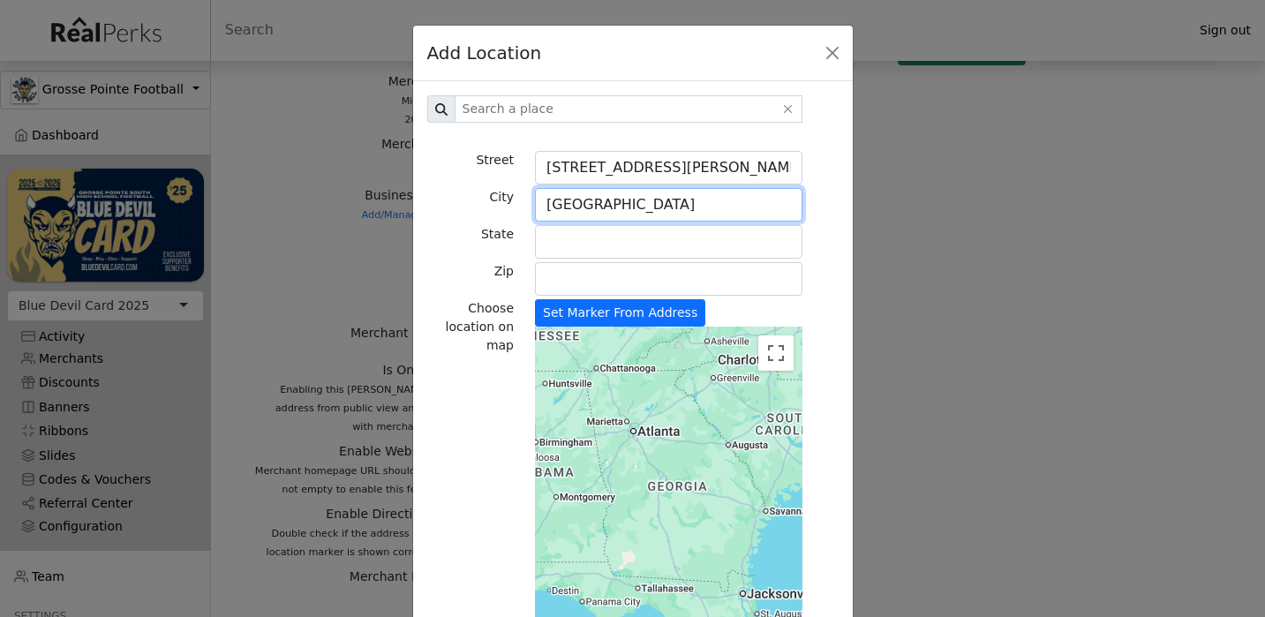
type input "Detroit"
type input "MI"
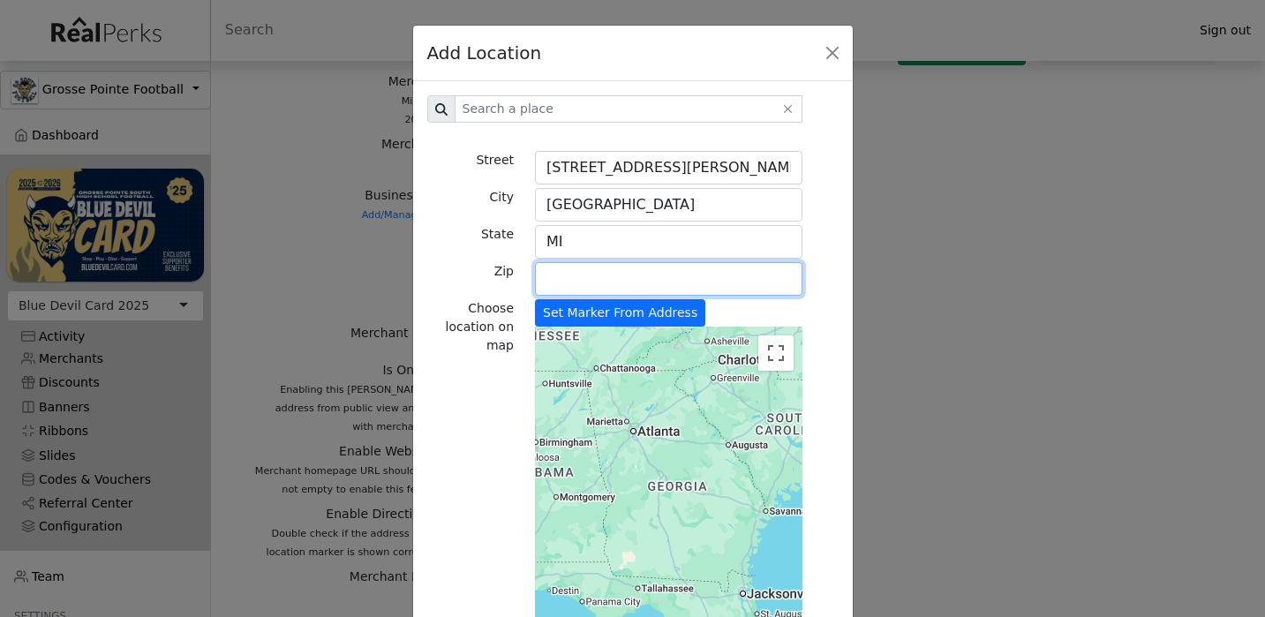
paste input "48224"
type input "48224"
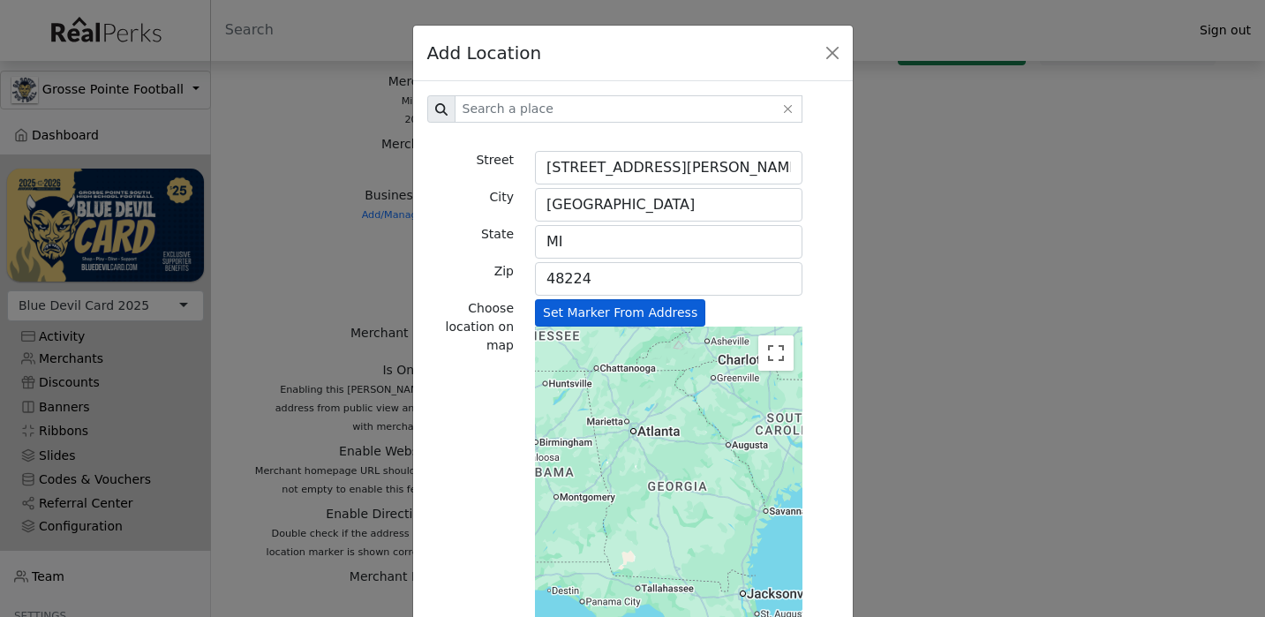
click at [657, 322] on button "Set Marker From Address" at bounding box center [620, 312] width 170 height 27
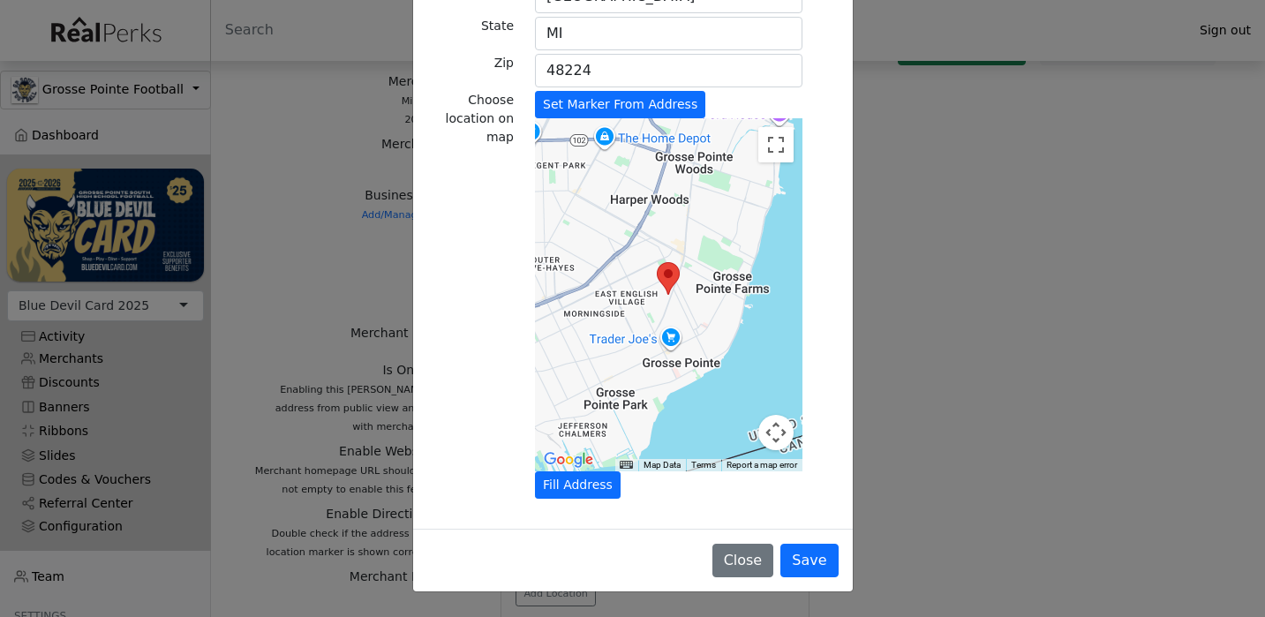
scroll to position [208, 0]
click at [810, 553] on button "Save" at bounding box center [808, 561] width 57 height 34
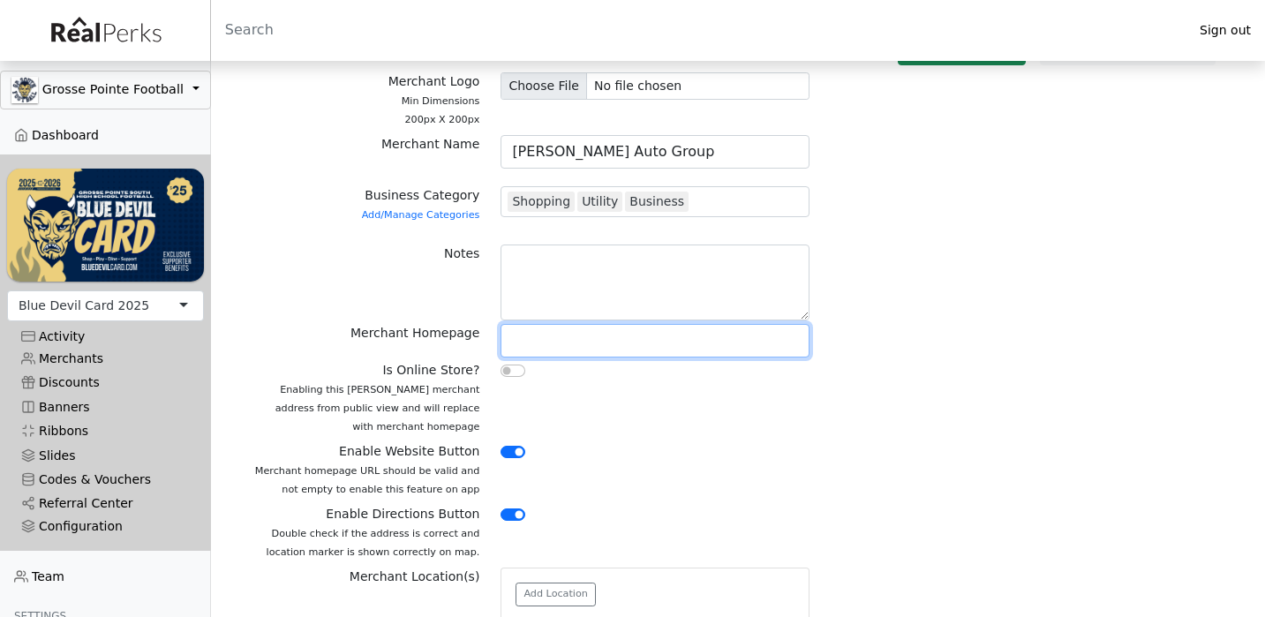
paste input "https://www.gollinggrossepointe.com"
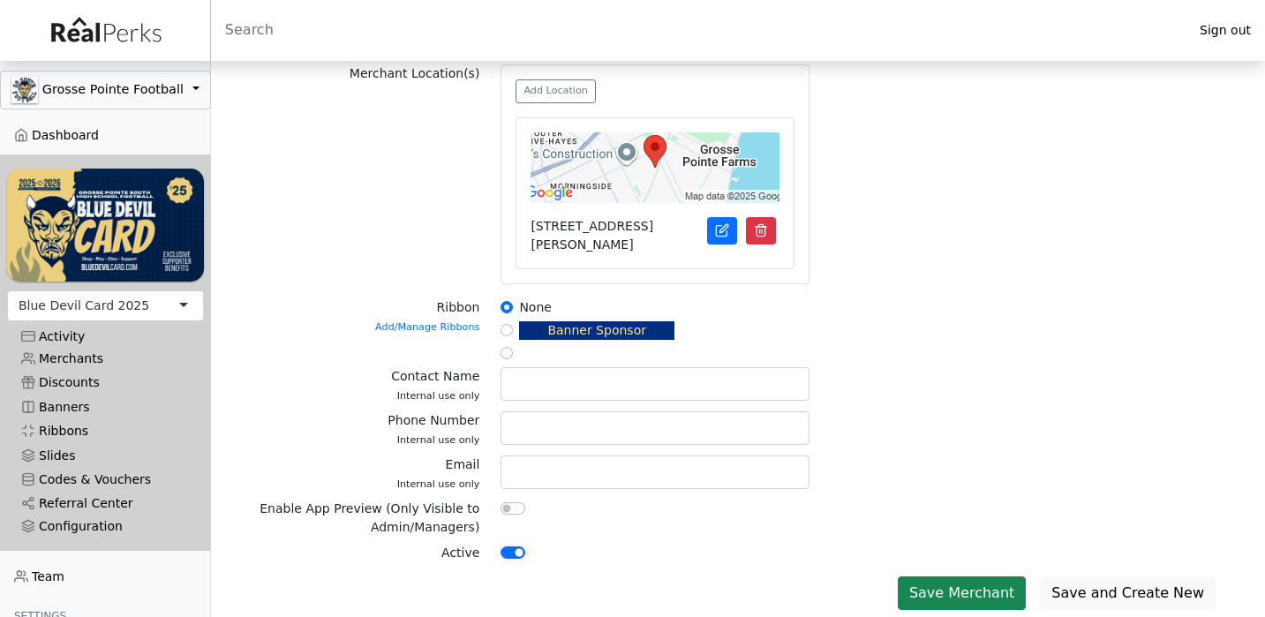
scroll to position [615, 0]
type input "https://www.gollinggrossepointe.com"
click at [959, 586] on button "Save Merchant" at bounding box center [962, 594] width 128 height 34
click at [508, 330] on input "radio" at bounding box center [506, 331] width 12 height 12
radio input "true"
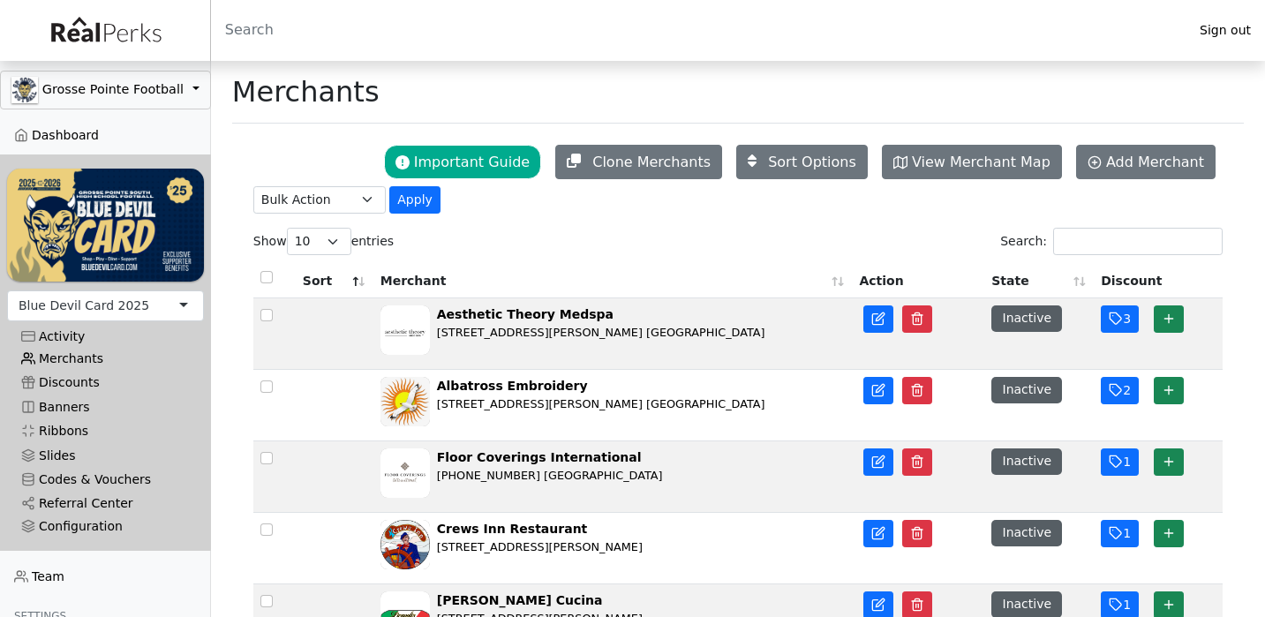
click at [77, 355] on link "Merchants" at bounding box center [105, 359] width 197 height 24
click at [1102, 244] on input "Search:" at bounding box center [1137, 241] width 169 height 27
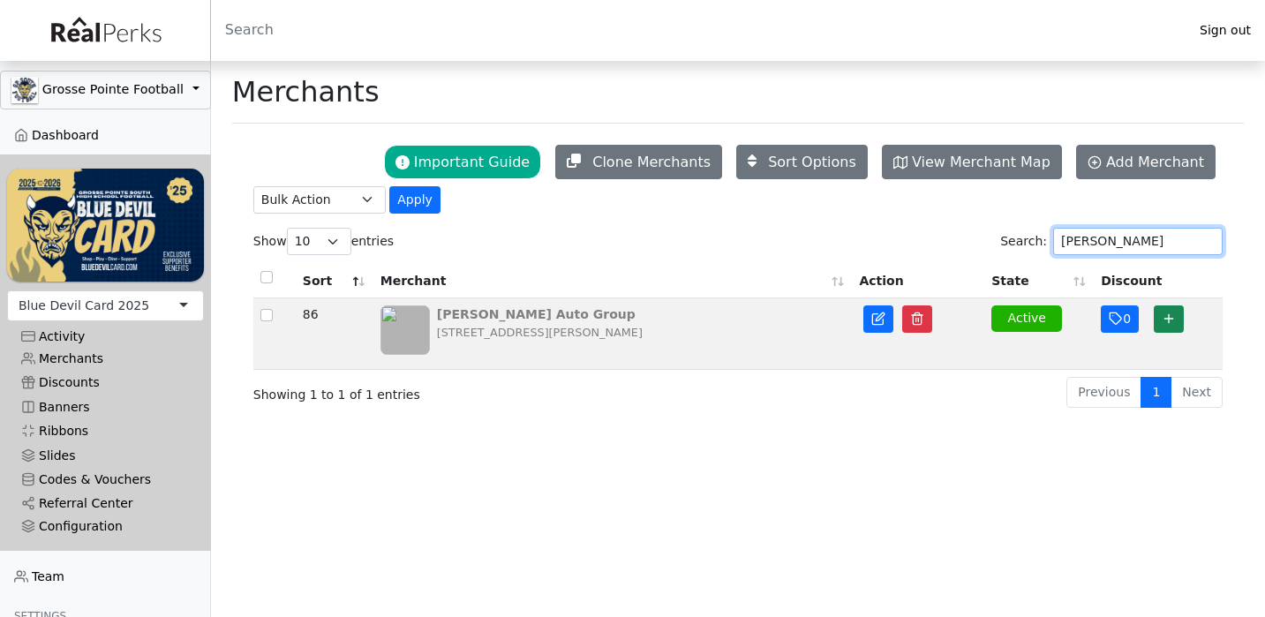
type input "golling"
click at [688, 338] on div "Golling Auto Group 18001 Mack Avenue Detroit MI 48224" at bounding box center [612, 333] width 465 height 56
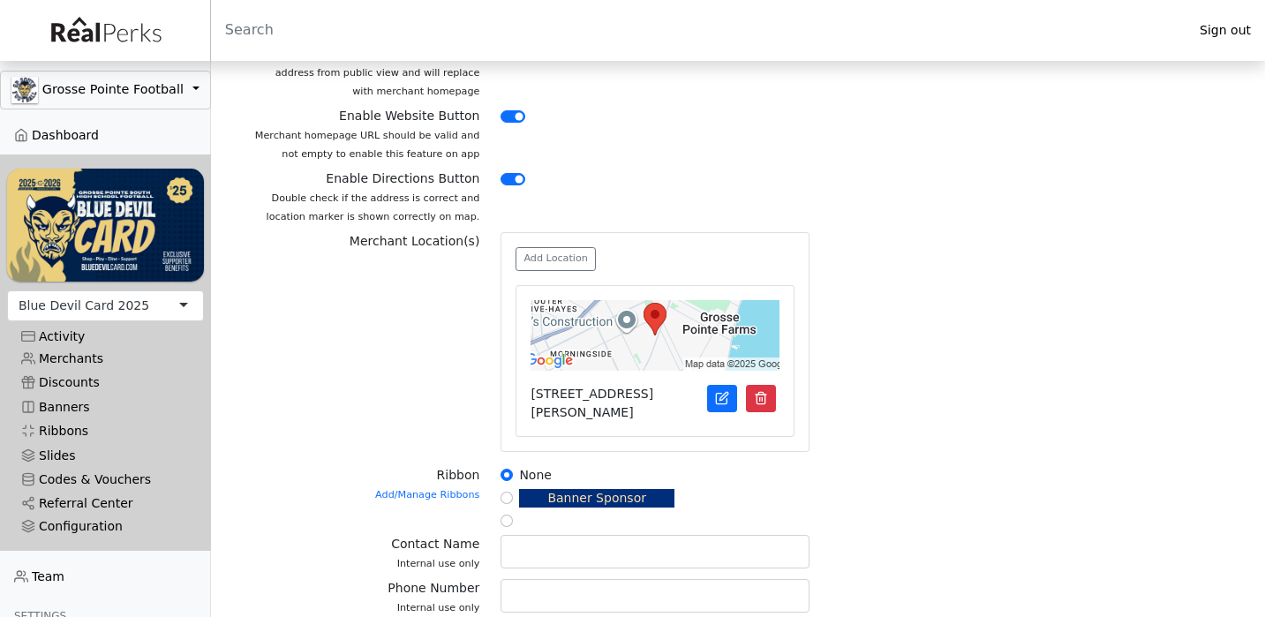
scroll to position [537, 0]
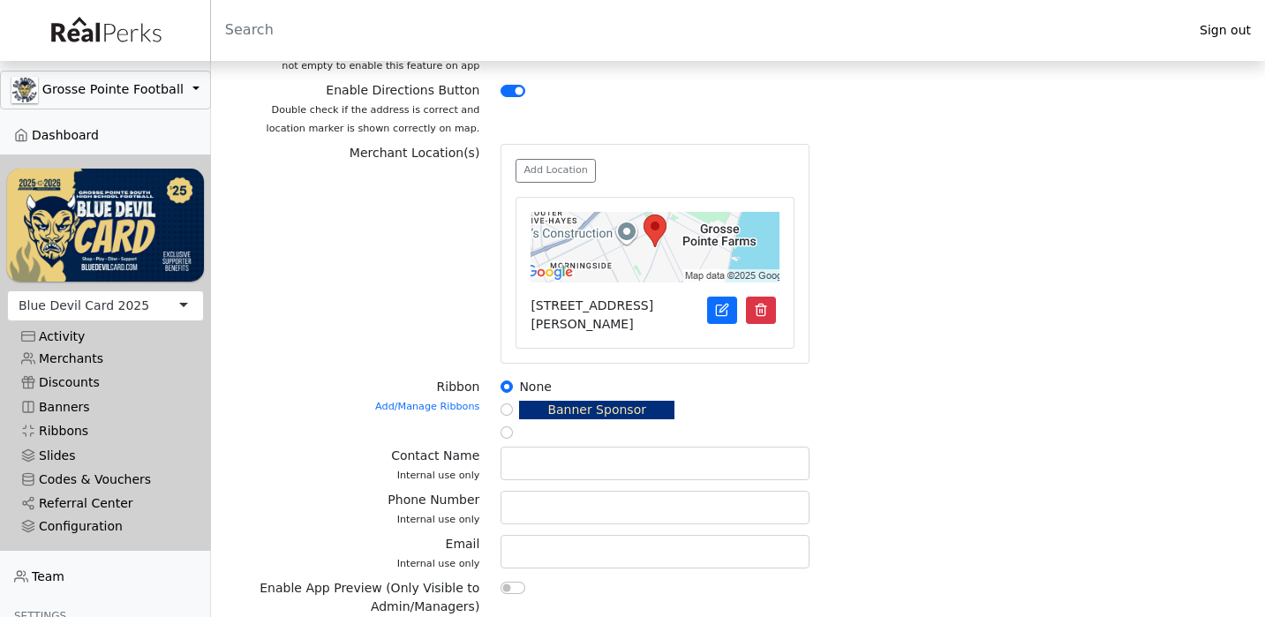
click at [505, 410] on input "radio" at bounding box center [506, 409] width 12 height 12
radio input "true"
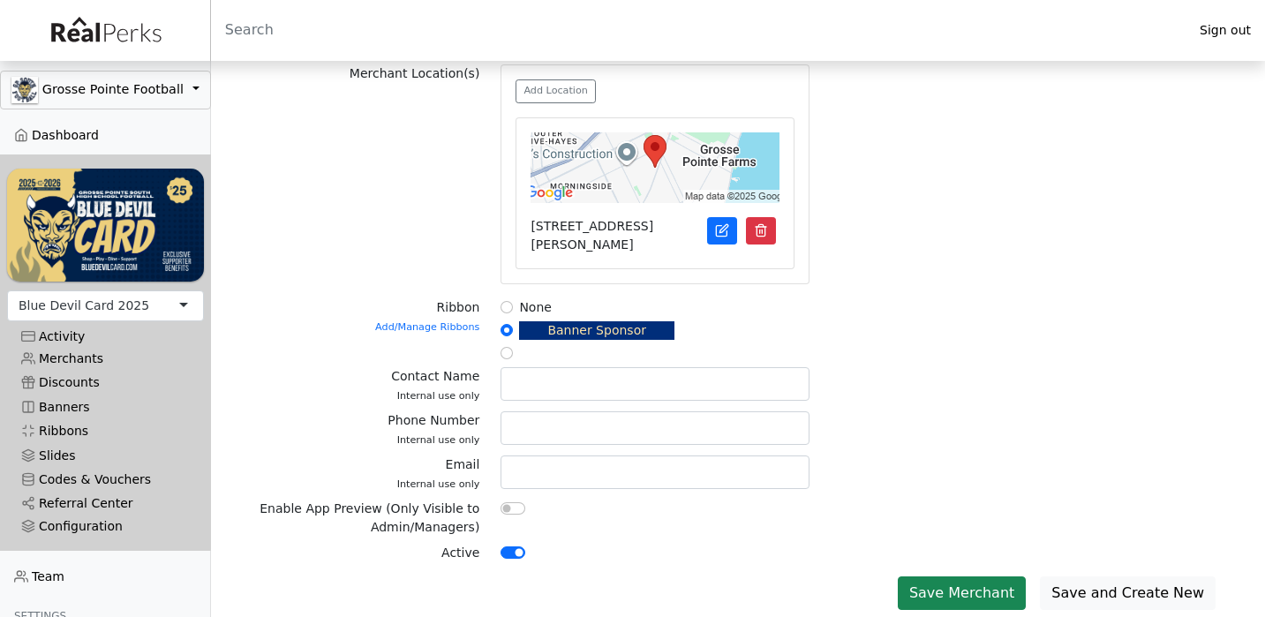
scroll to position [615, 0]
click at [1015, 584] on button "Save Merchant" at bounding box center [962, 594] width 128 height 34
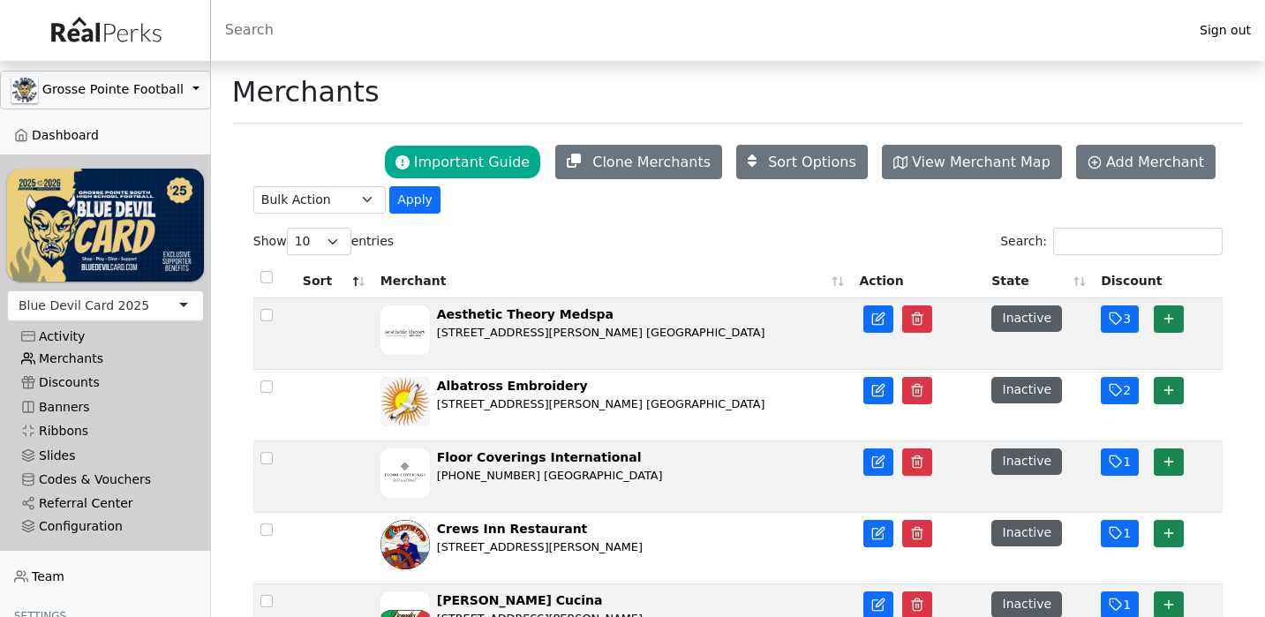
click at [77, 357] on link "Merchants" at bounding box center [105, 359] width 197 height 24
click at [1116, 244] on input "Search:" at bounding box center [1137, 241] width 169 height 27
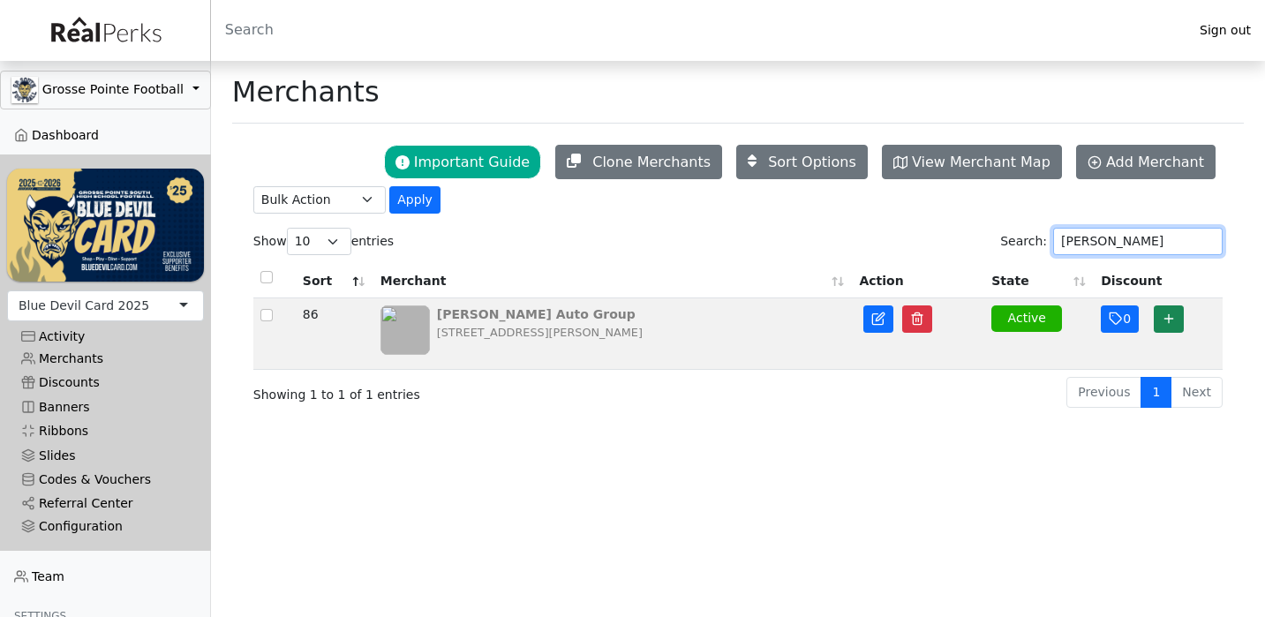
type input "golling"
click at [398, 335] on img at bounding box center [404, 329] width 49 height 49
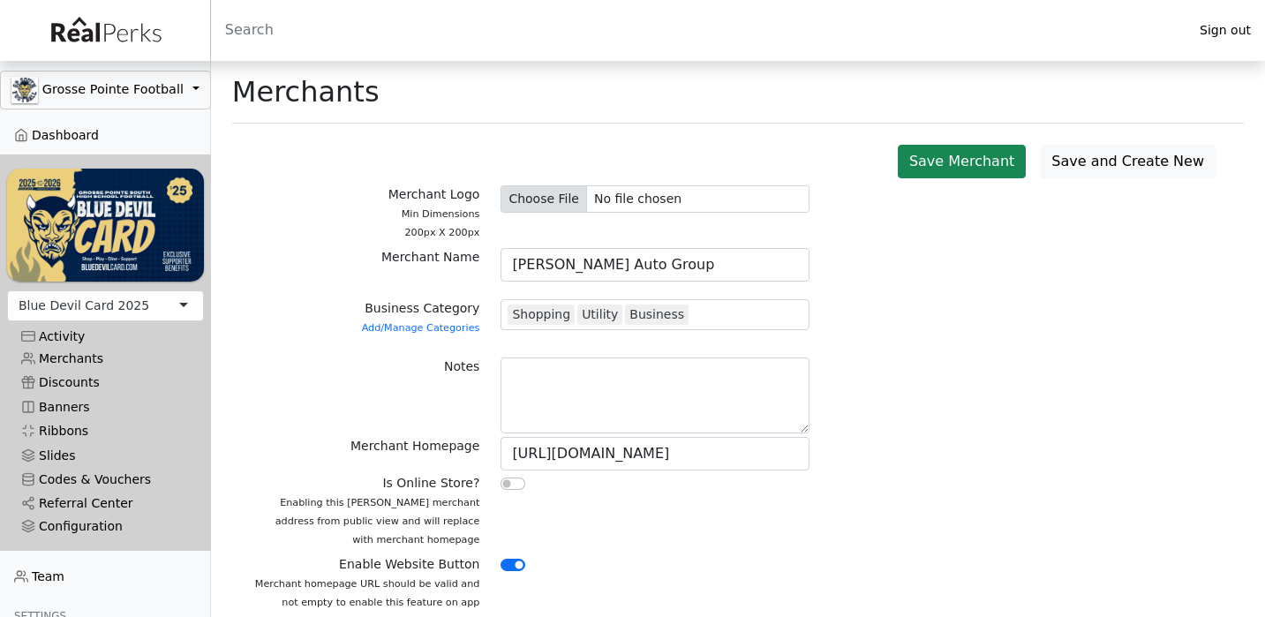
click at [532, 199] on input "file" at bounding box center [654, 198] width 309 height 27
type input "C:\fakepath\[PERSON_NAME] Logo.jpeg"
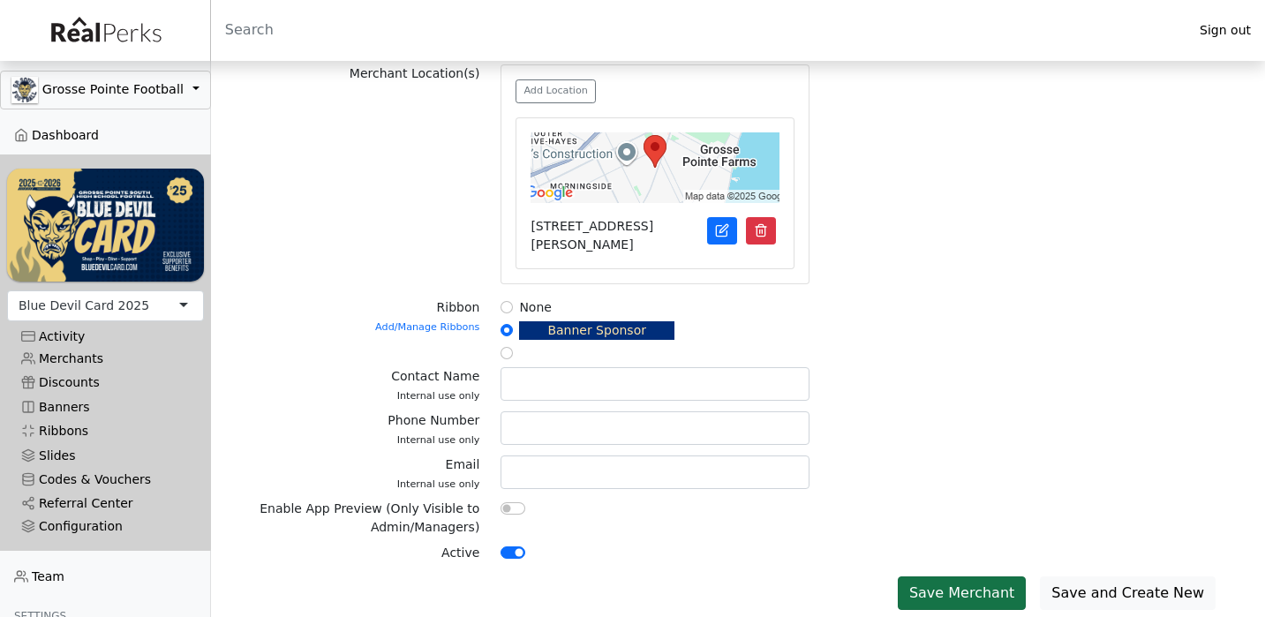
scroll to position [673, 0]
click at [982, 597] on button "Save Merchant" at bounding box center [962, 593] width 128 height 34
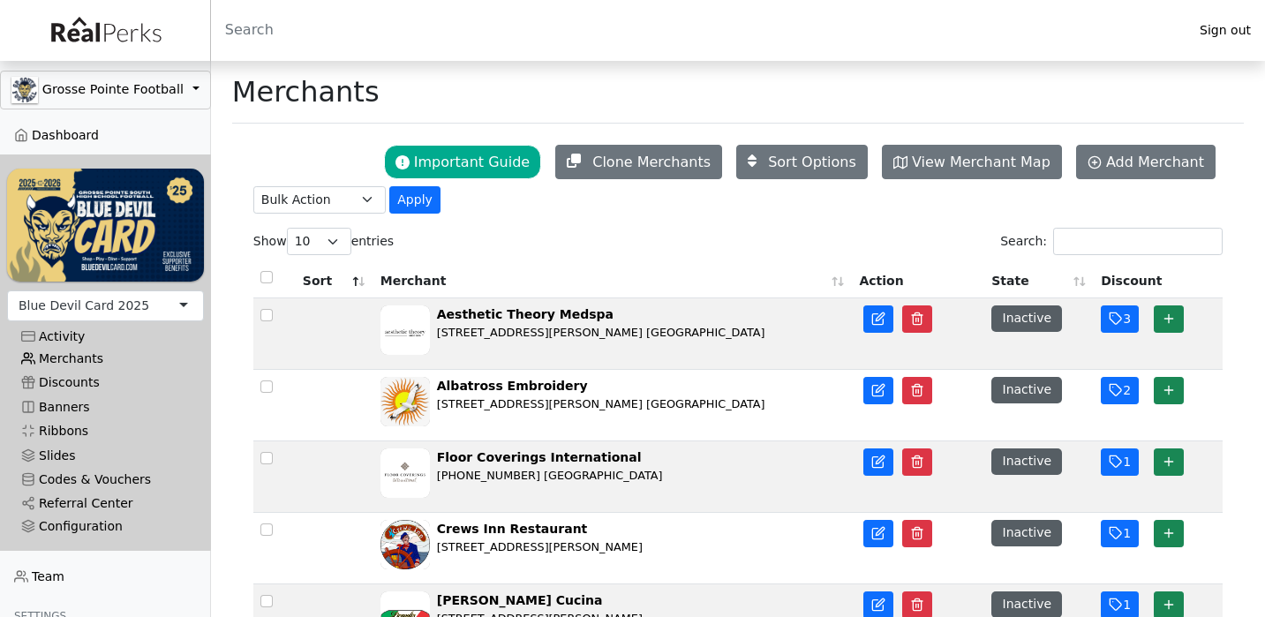
click at [92, 351] on link "Merchants" at bounding box center [105, 359] width 197 height 24
click at [1084, 249] on input "Search:" at bounding box center [1137, 241] width 169 height 27
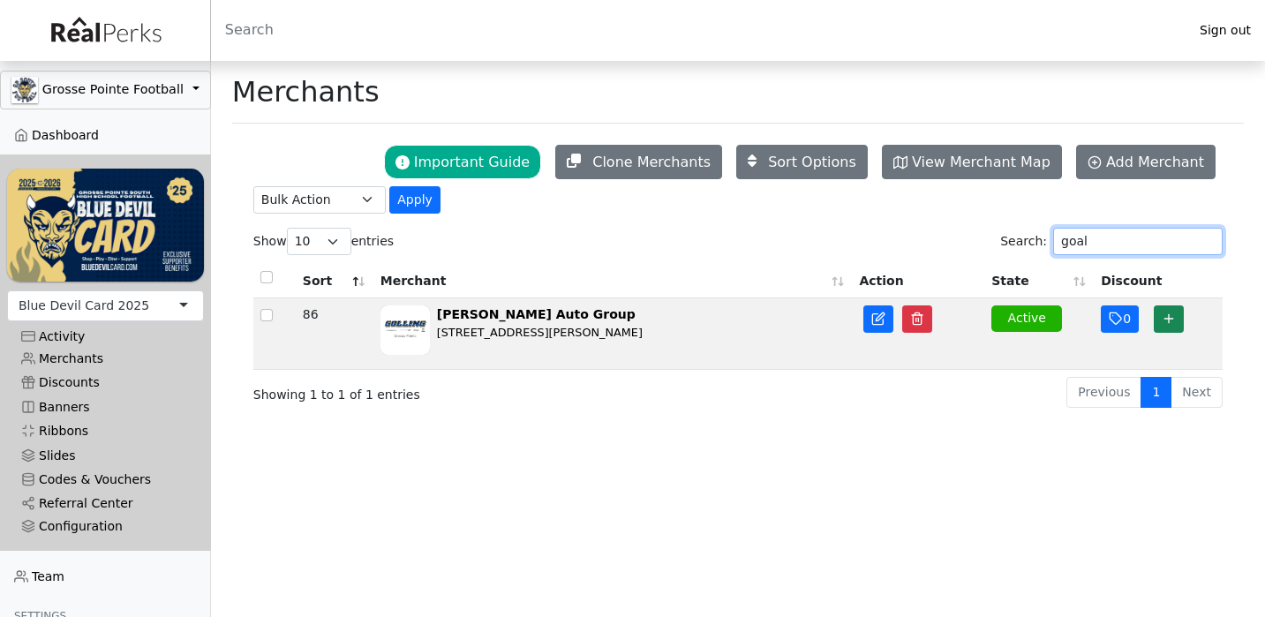
type input "goal"
drag, startPoint x: 1052, startPoint y: 264, endPoint x: 1172, endPoint y: 313, distance: 129.8
click at [1172, 313] on button "button" at bounding box center [1169, 318] width 30 height 27
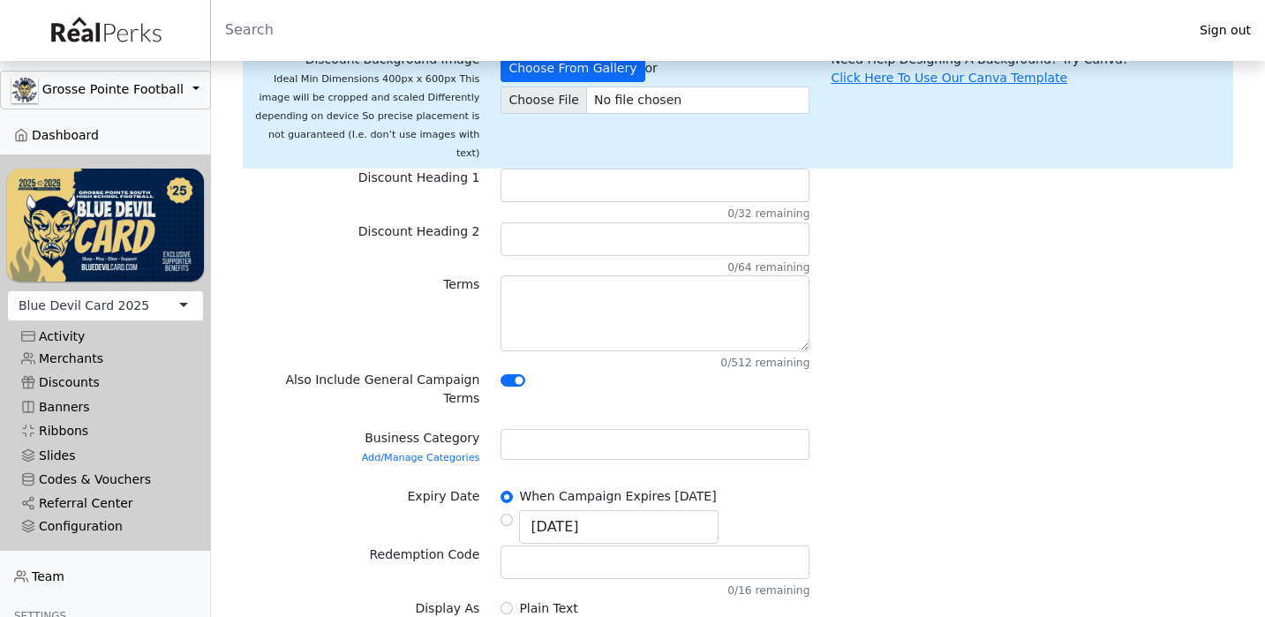
scroll to position [210, 0]
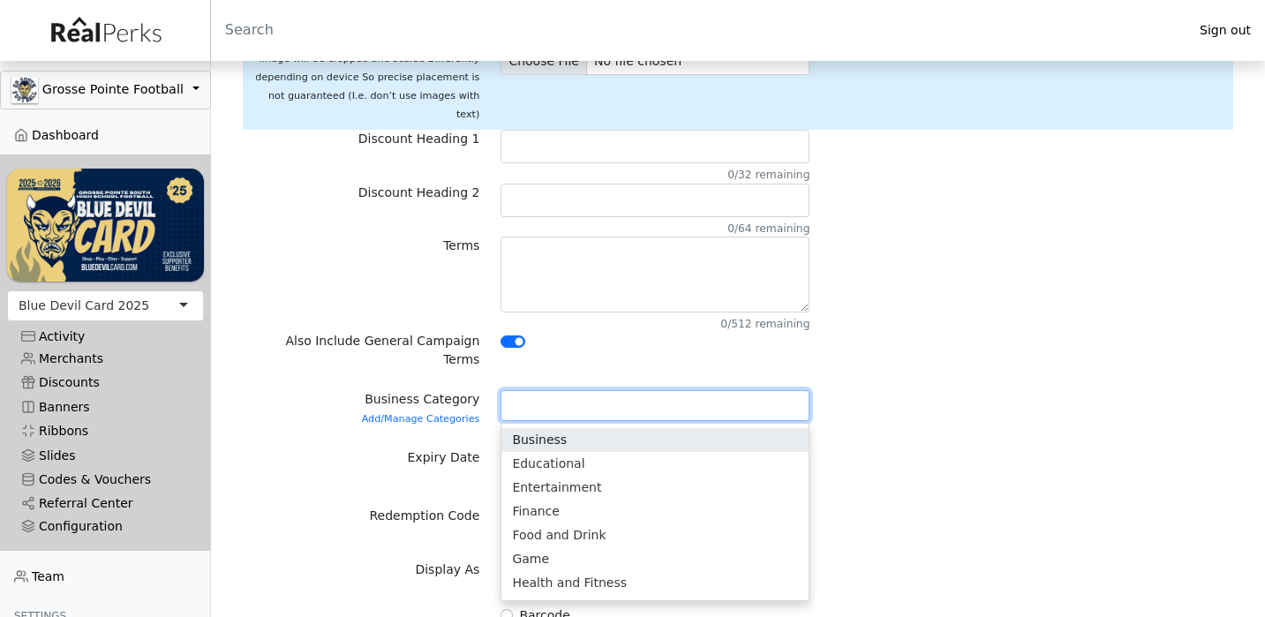
click at [547, 390] on div at bounding box center [654, 405] width 309 height 31
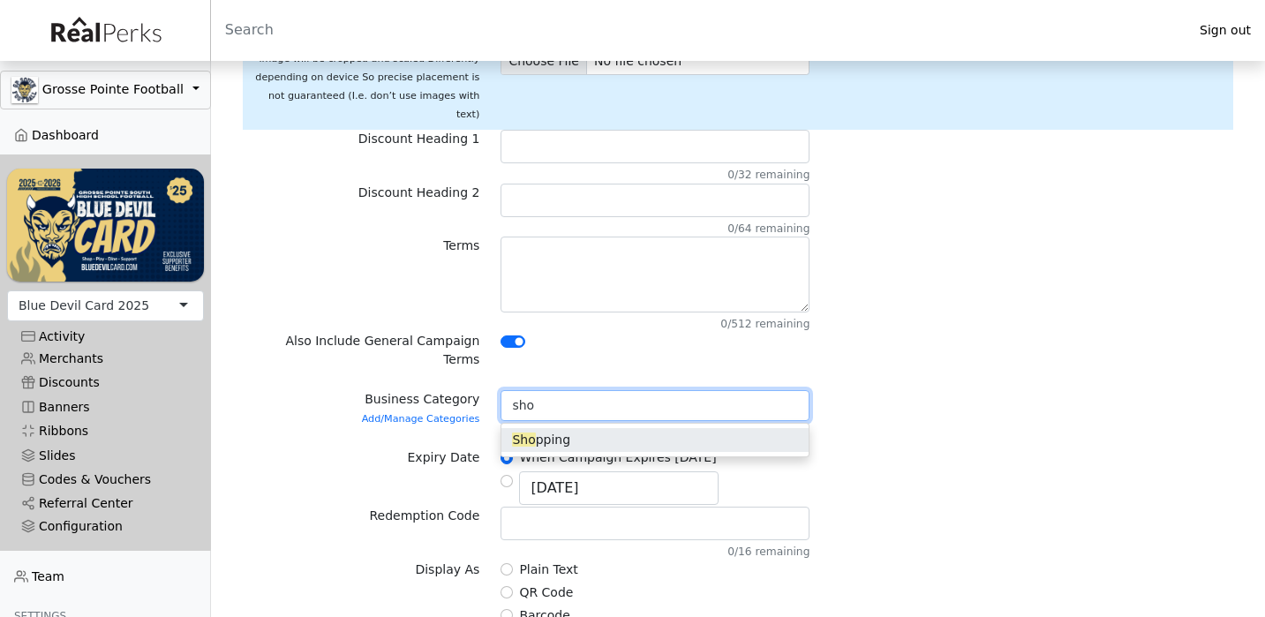
type input "shop"
type input "bus"
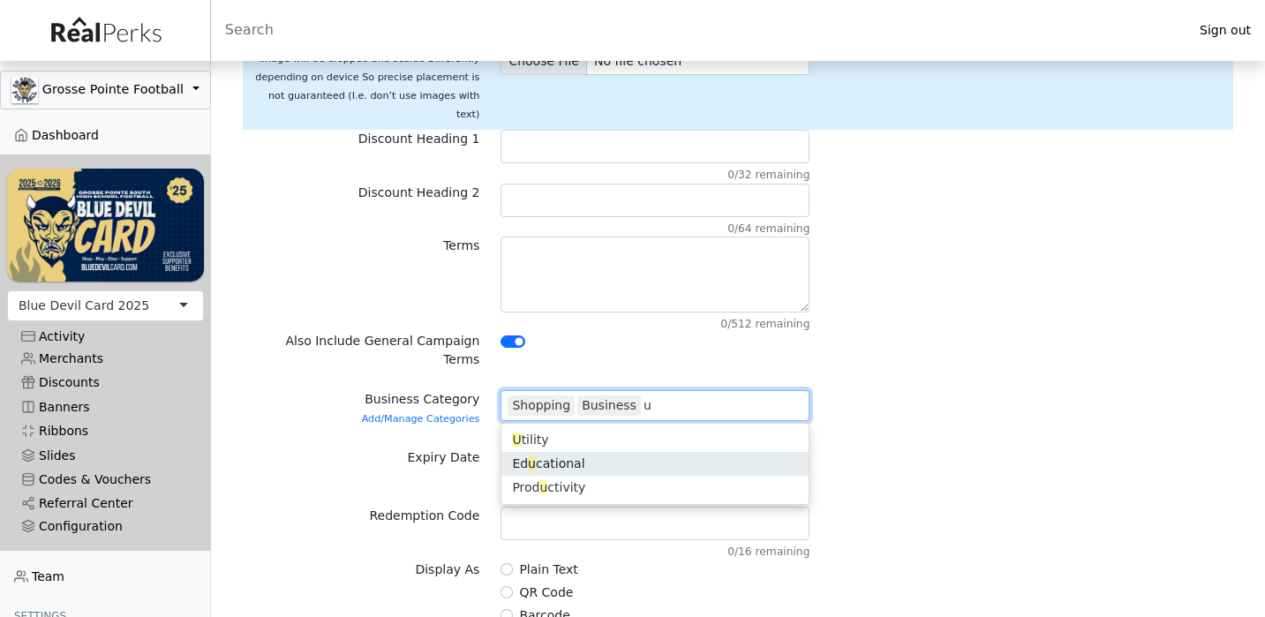
type input "ut"
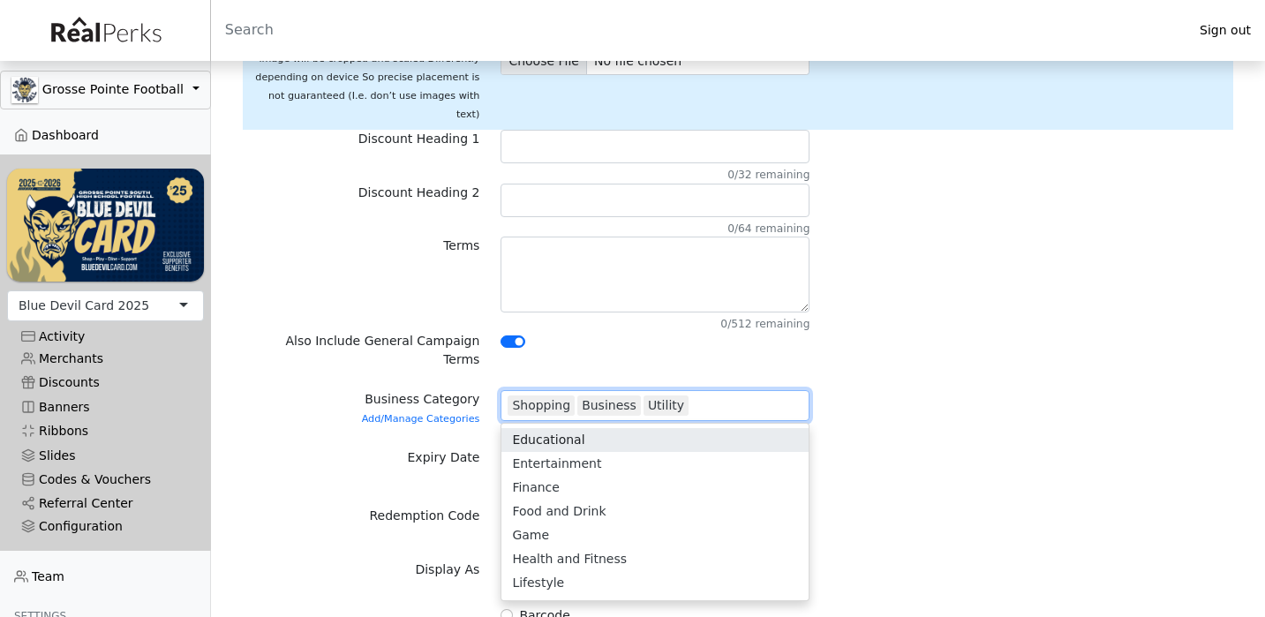
click at [966, 402] on form "Merchant Golling Auto Group Golling Auto Group 313 Lacrosse Aesthetic Theory Me…" at bounding box center [737, 410] width 969 height 871
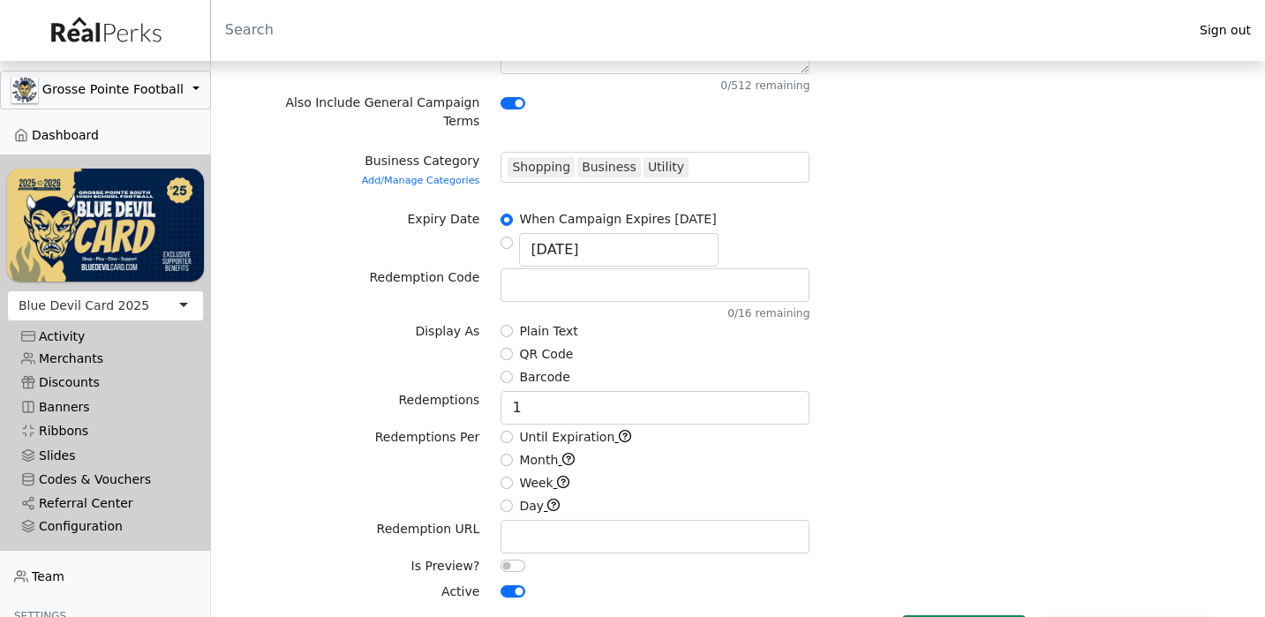
scroll to position [447, 0]
click at [507, 432] on input "Until Expiration" at bounding box center [506, 438] width 12 height 12
radio input "true"
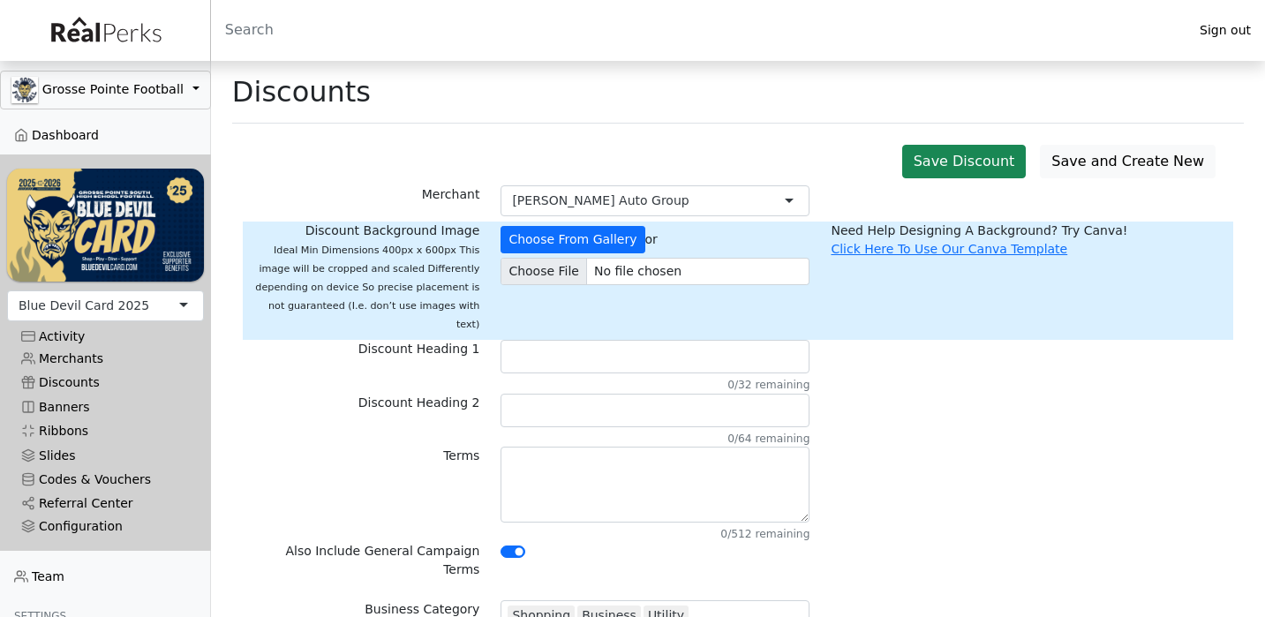
scroll to position [0, 0]
click at [546, 274] on input "file" at bounding box center [654, 271] width 309 height 27
type input "C:\fakepath\Screenshot 2025-08-22 at 6.42.37 AM.png"
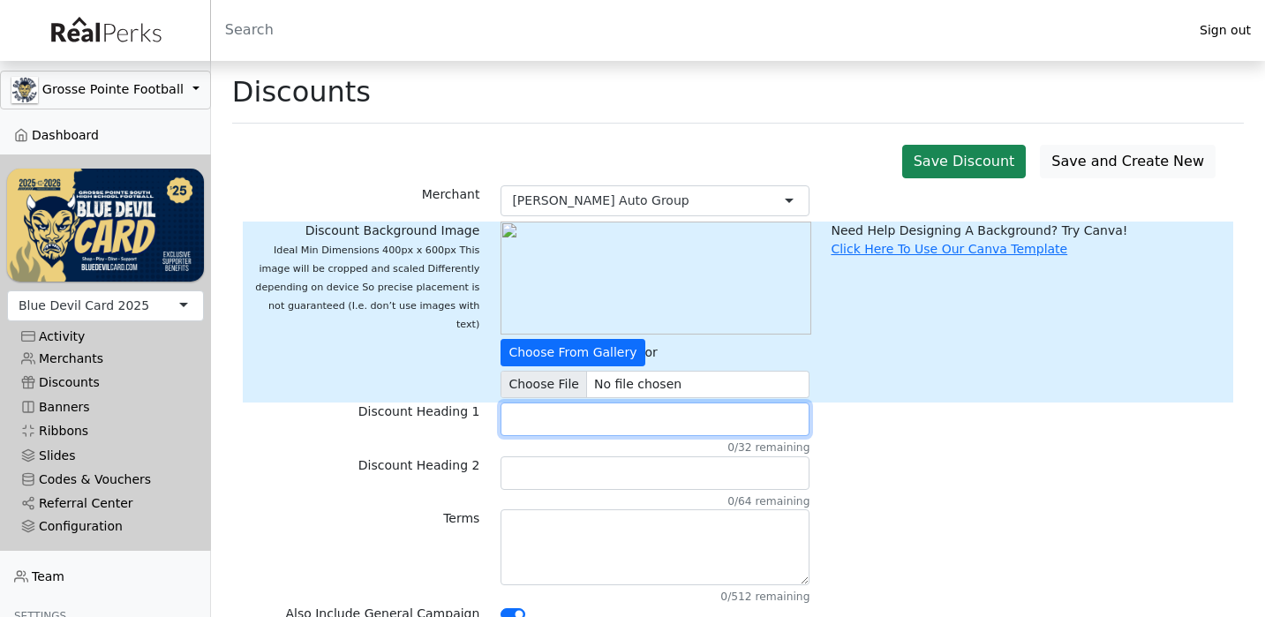
click at [542, 422] on input "text" at bounding box center [654, 419] width 309 height 34
type input "COMING SOON"
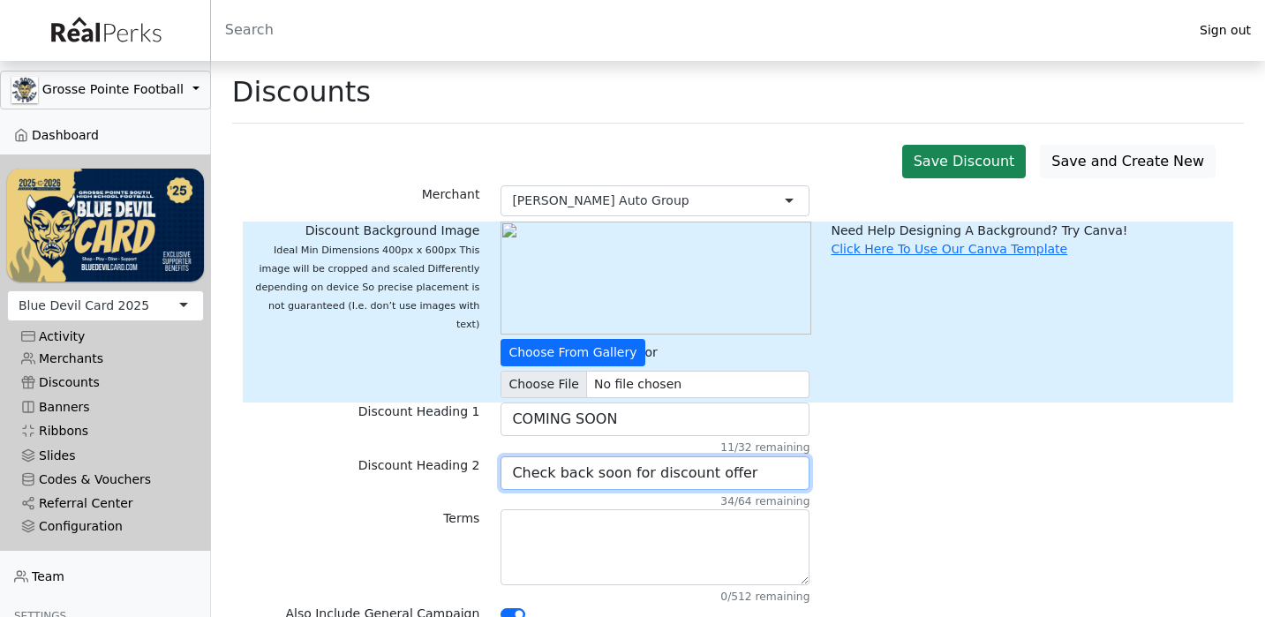
type input "Check back soon for discount offer"
click at [988, 486] on div "Discount Heading 2 Check back soon for discount offer 34/64 remaining" at bounding box center [738, 482] width 990 height 53
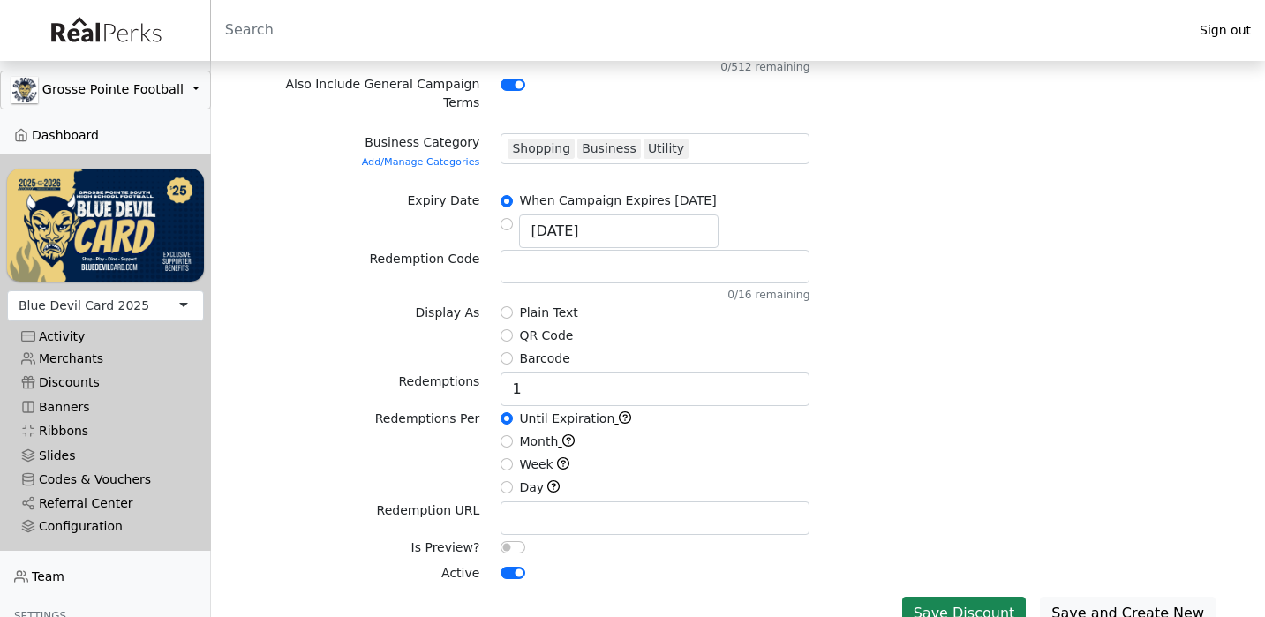
scroll to position [529, 0]
click at [503, 307] on input "Plain Text" at bounding box center [506, 313] width 12 height 12
radio input "true"
click at [1006, 598] on button "Save Discount" at bounding box center [964, 615] width 124 height 34
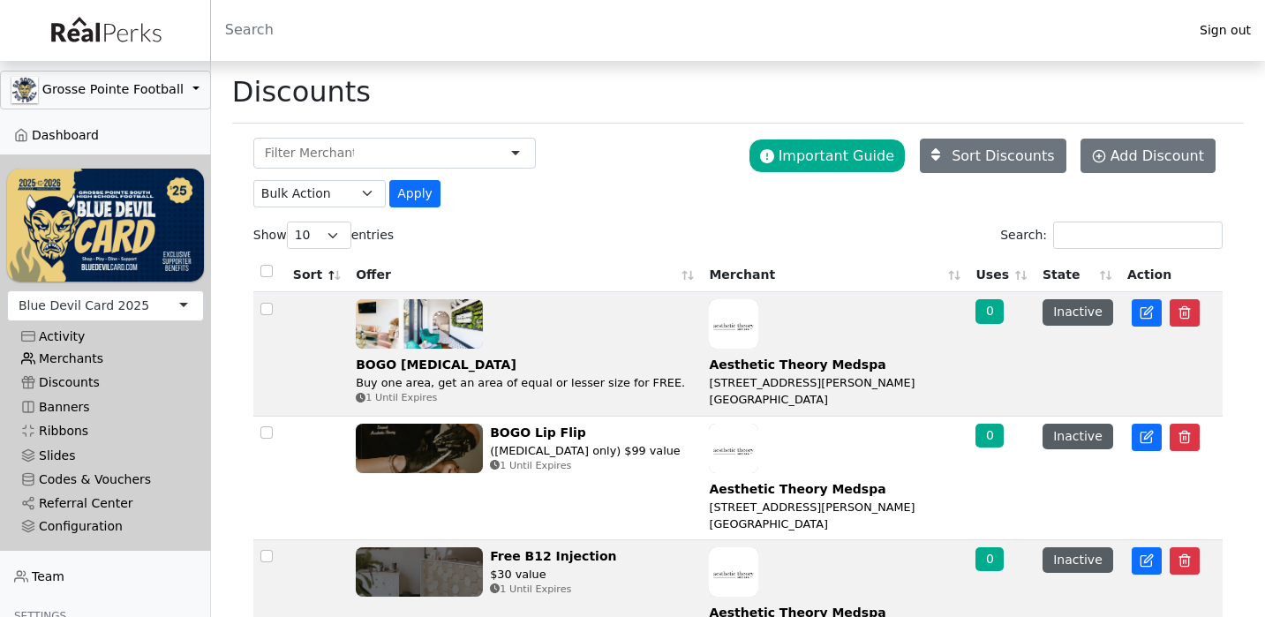
click at [80, 363] on link "Merchants" at bounding box center [105, 359] width 197 height 24
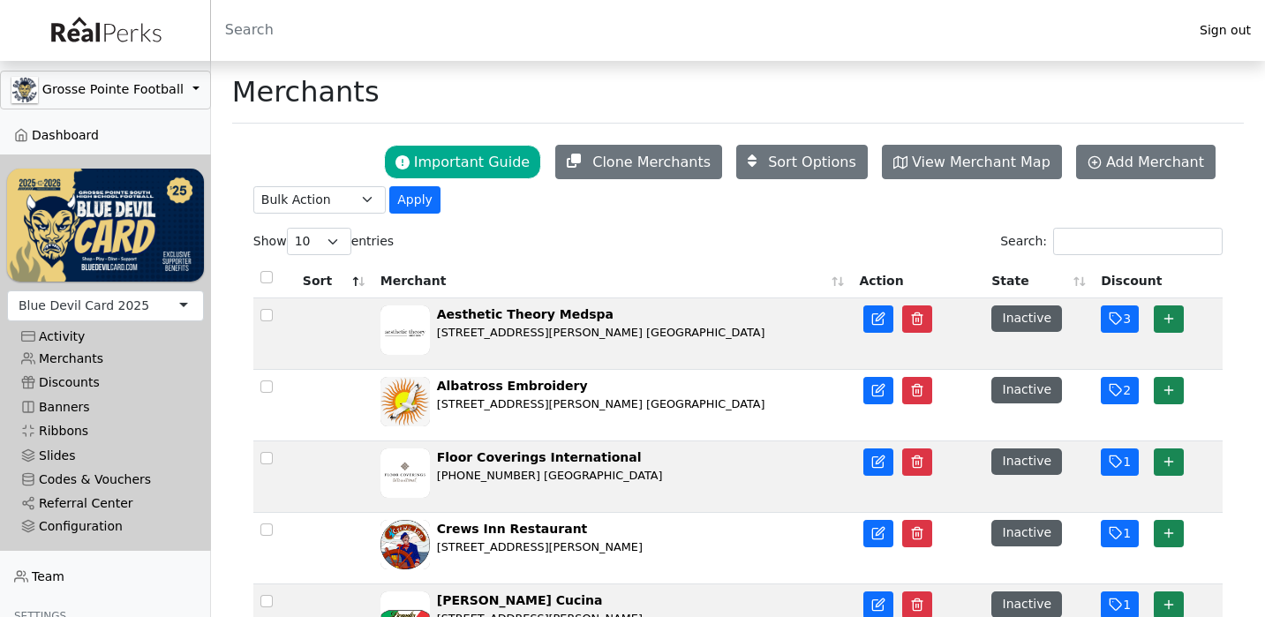
click at [571, 1] on header "Sign out" at bounding box center [632, 30] width 1265 height 61
click at [1108, 237] on input "Search:" at bounding box center [1137, 241] width 169 height 27
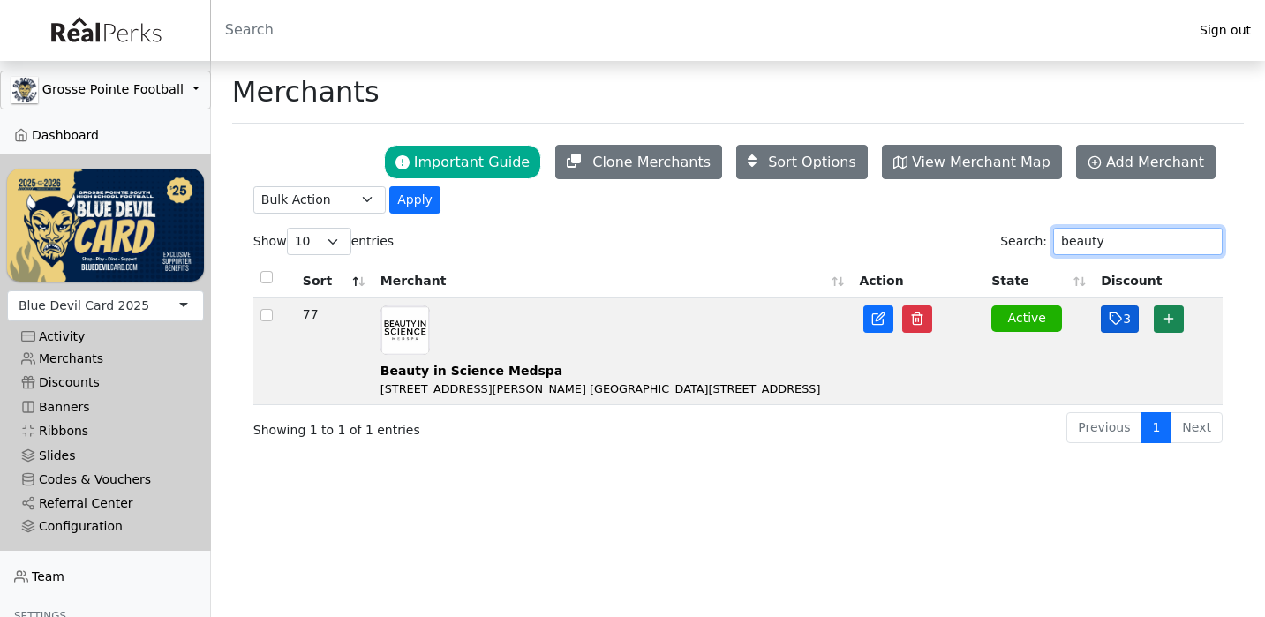
type input "beauty"
click at [1117, 323] on icon "button" at bounding box center [1116, 319] width 14 height 14
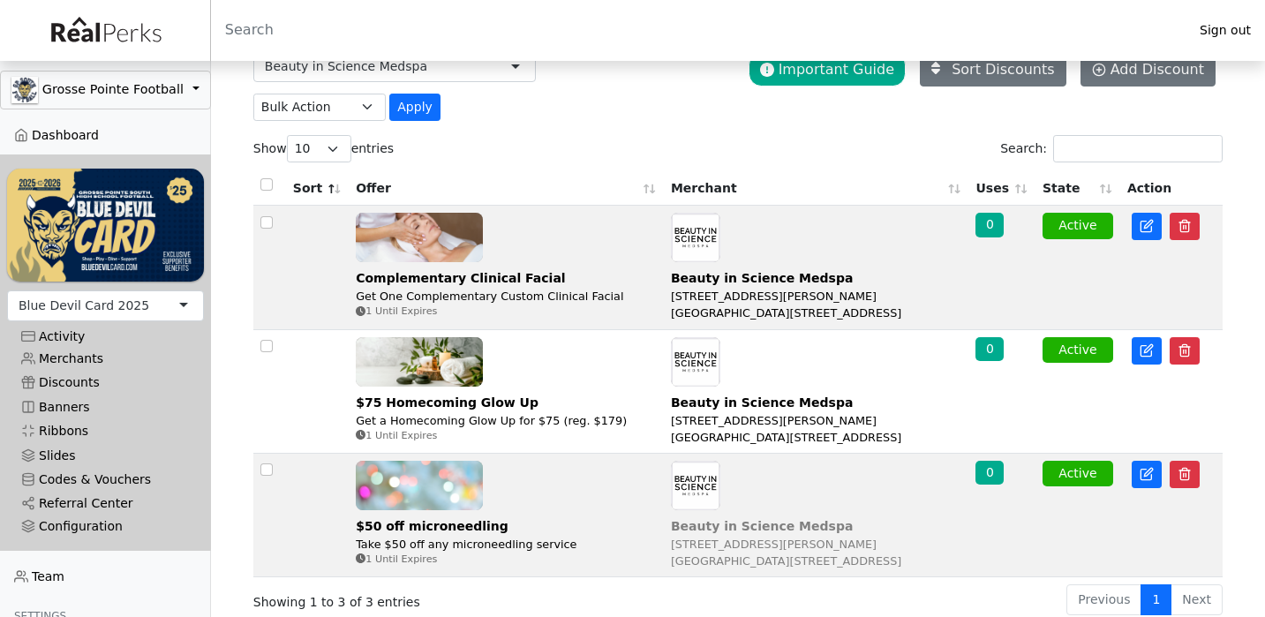
scroll to position [87, 0]
click at [52, 359] on link "Merchants" at bounding box center [105, 359] width 197 height 24
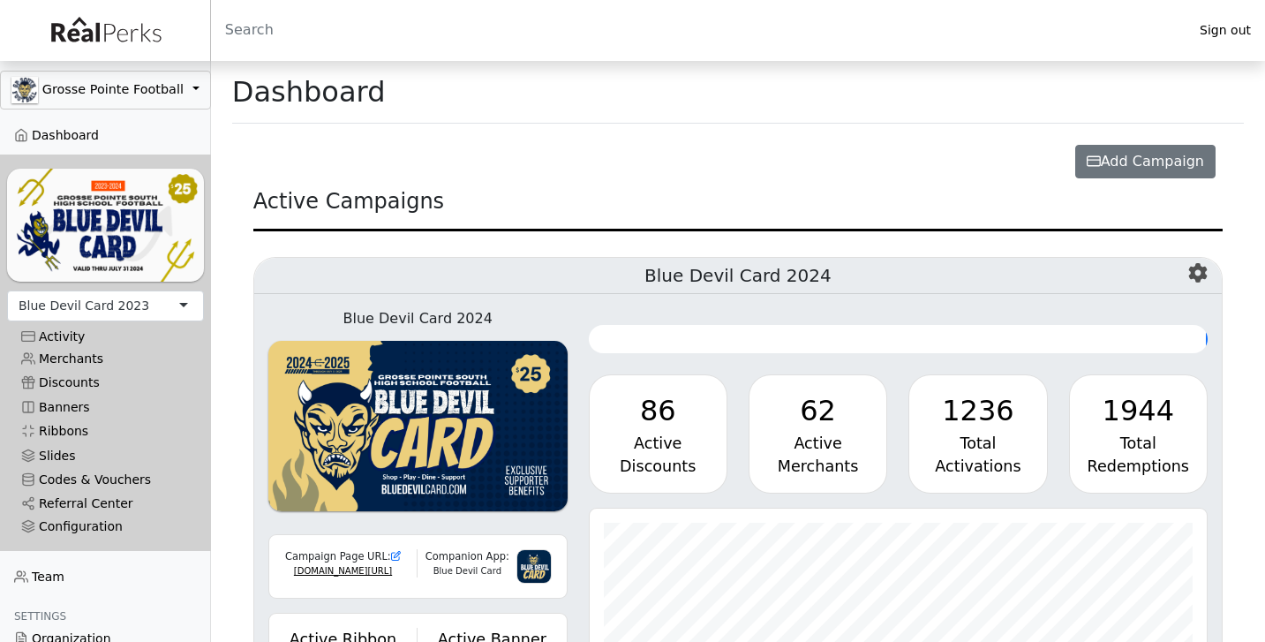
click at [176, 313] on div "Blue Devil Card 2023" at bounding box center [105, 305] width 197 height 31
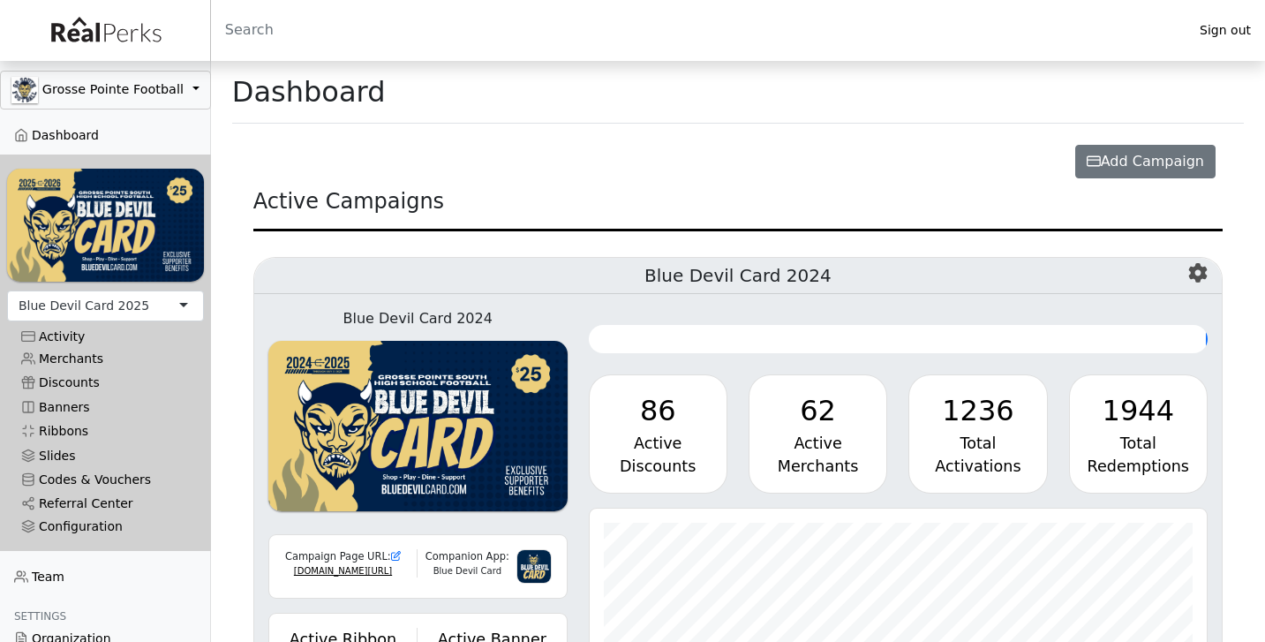
scroll to position [203, 618]
click at [92, 357] on link "Merchants" at bounding box center [105, 359] width 197 height 24
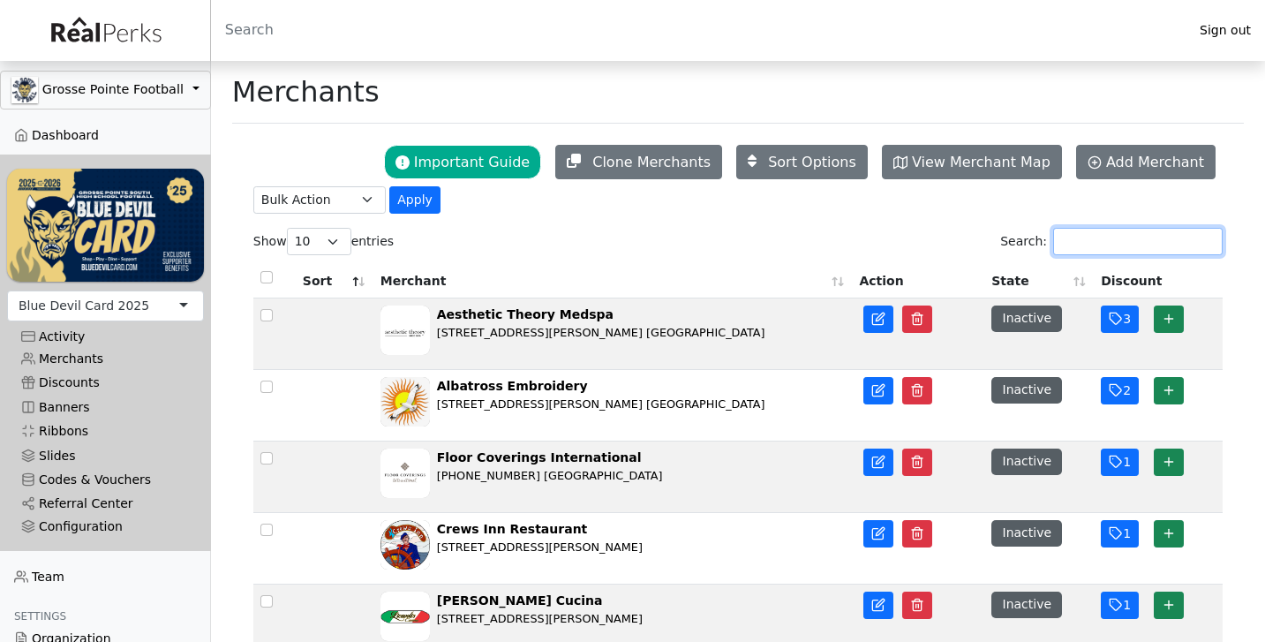
click at [1099, 237] on input "Search:" at bounding box center [1137, 241] width 169 height 27
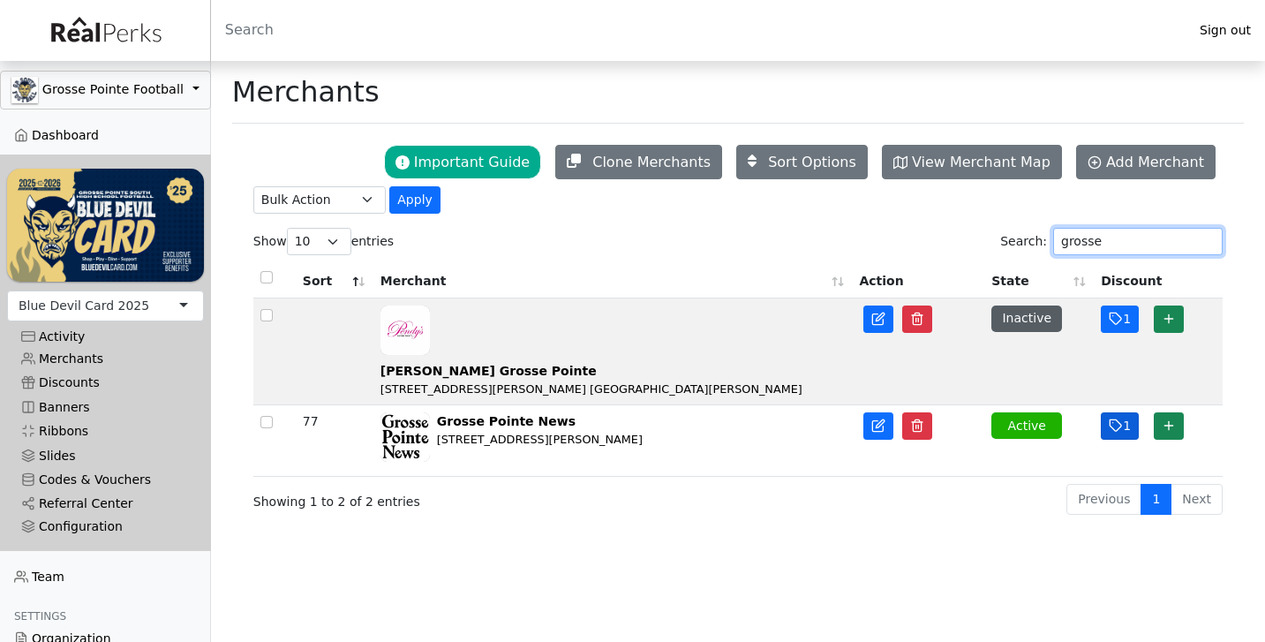
type input "grosse"
click at [1124, 412] on button "1" at bounding box center [1120, 425] width 38 height 27
